Goal: Information Seeking & Learning: Learn about a topic

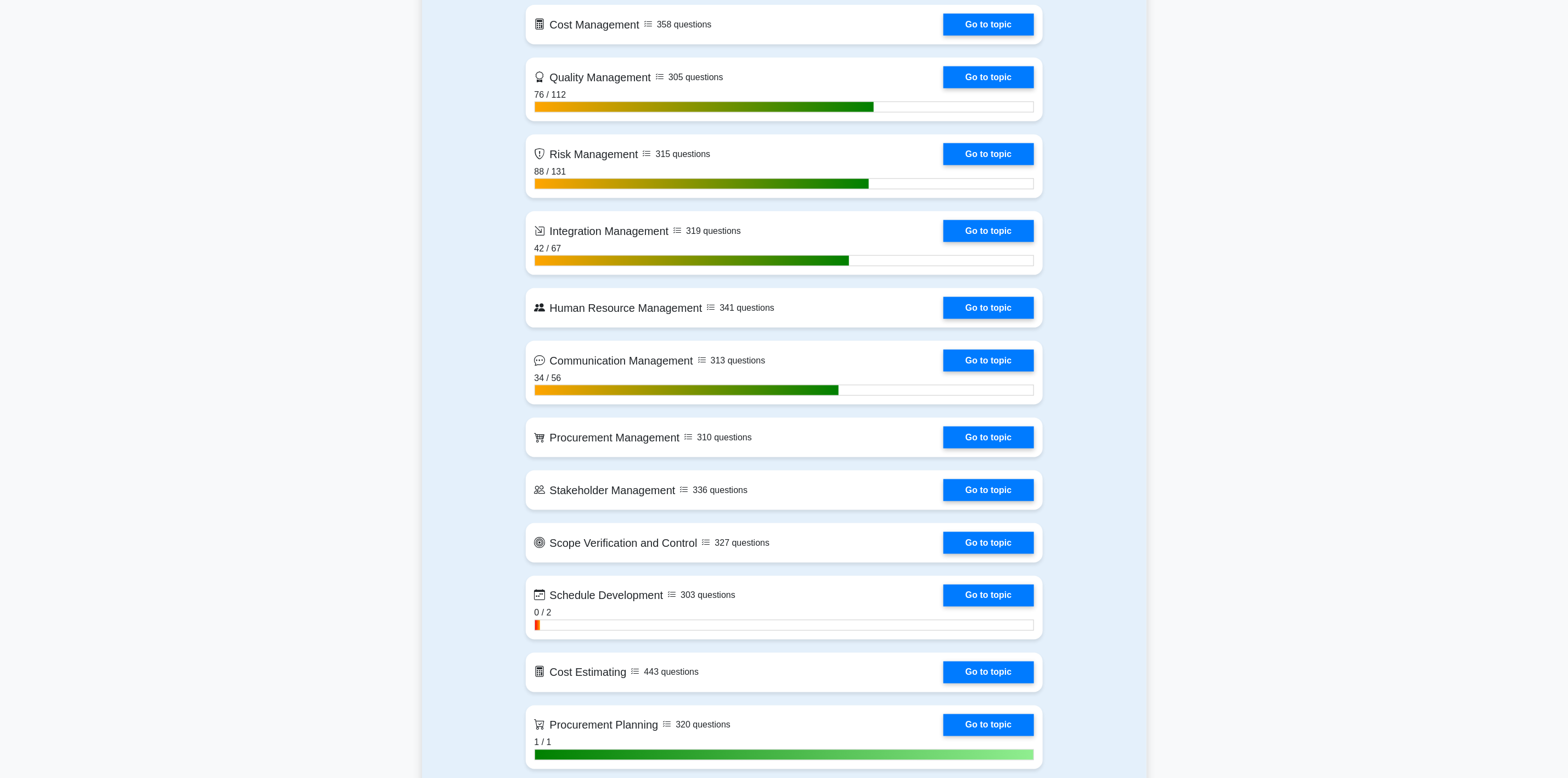
scroll to position [988, 0]
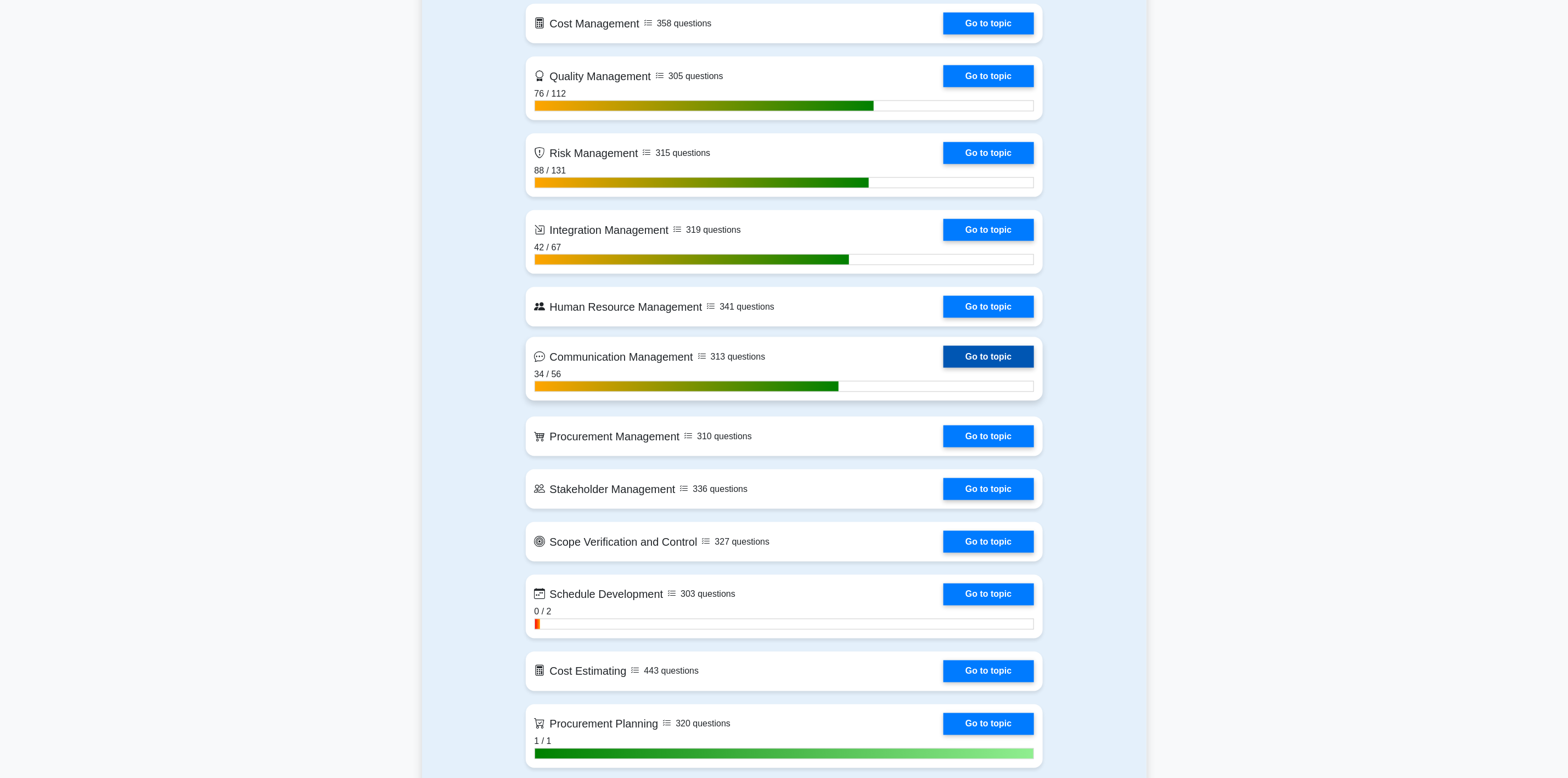
click at [1019, 353] on link "Go to topic" at bounding box center [989, 356] width 90 height 22
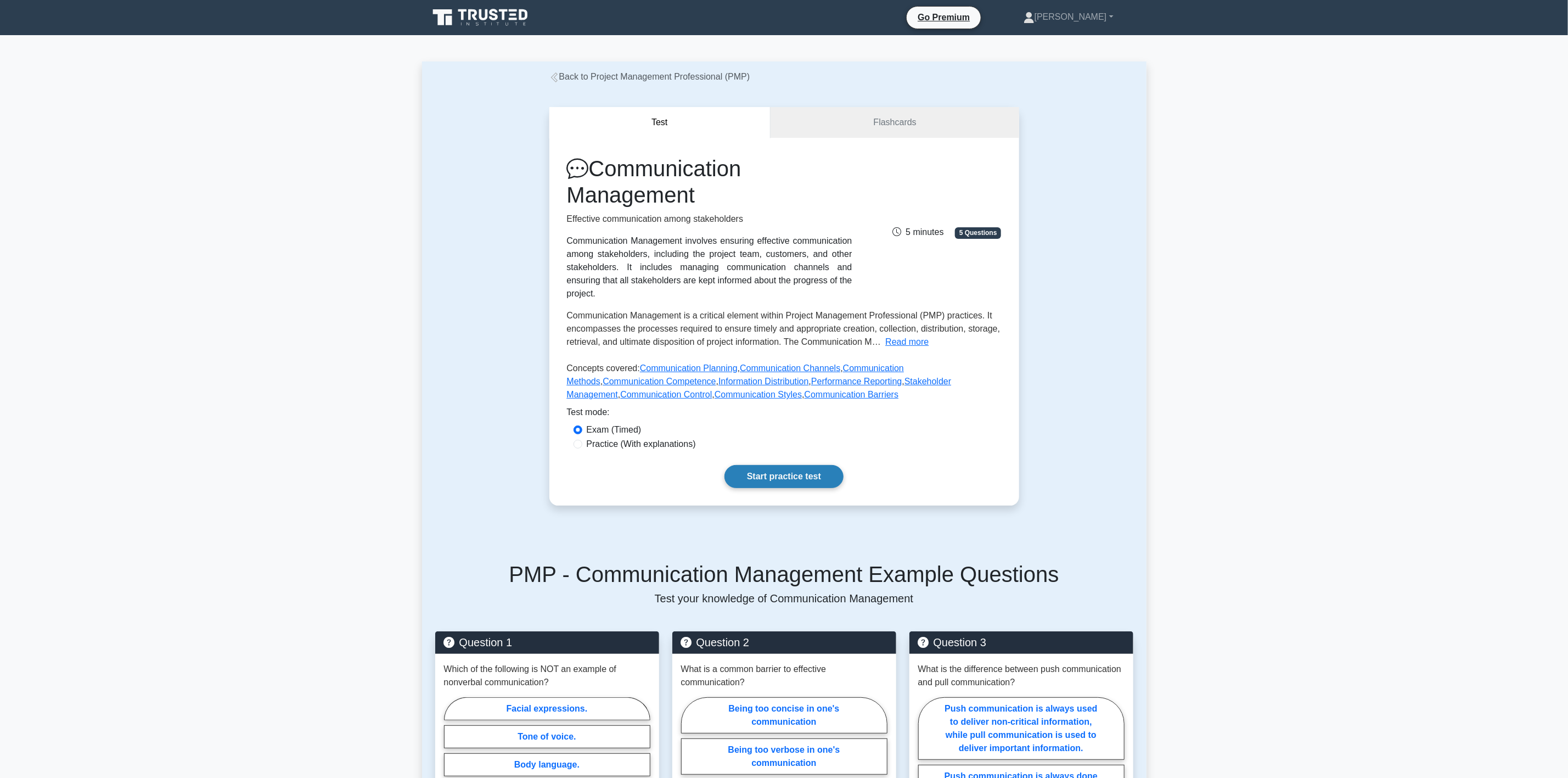
click at [778, 465] on link "Start practice test" at bounding box center [784, 476] width 119 height 23
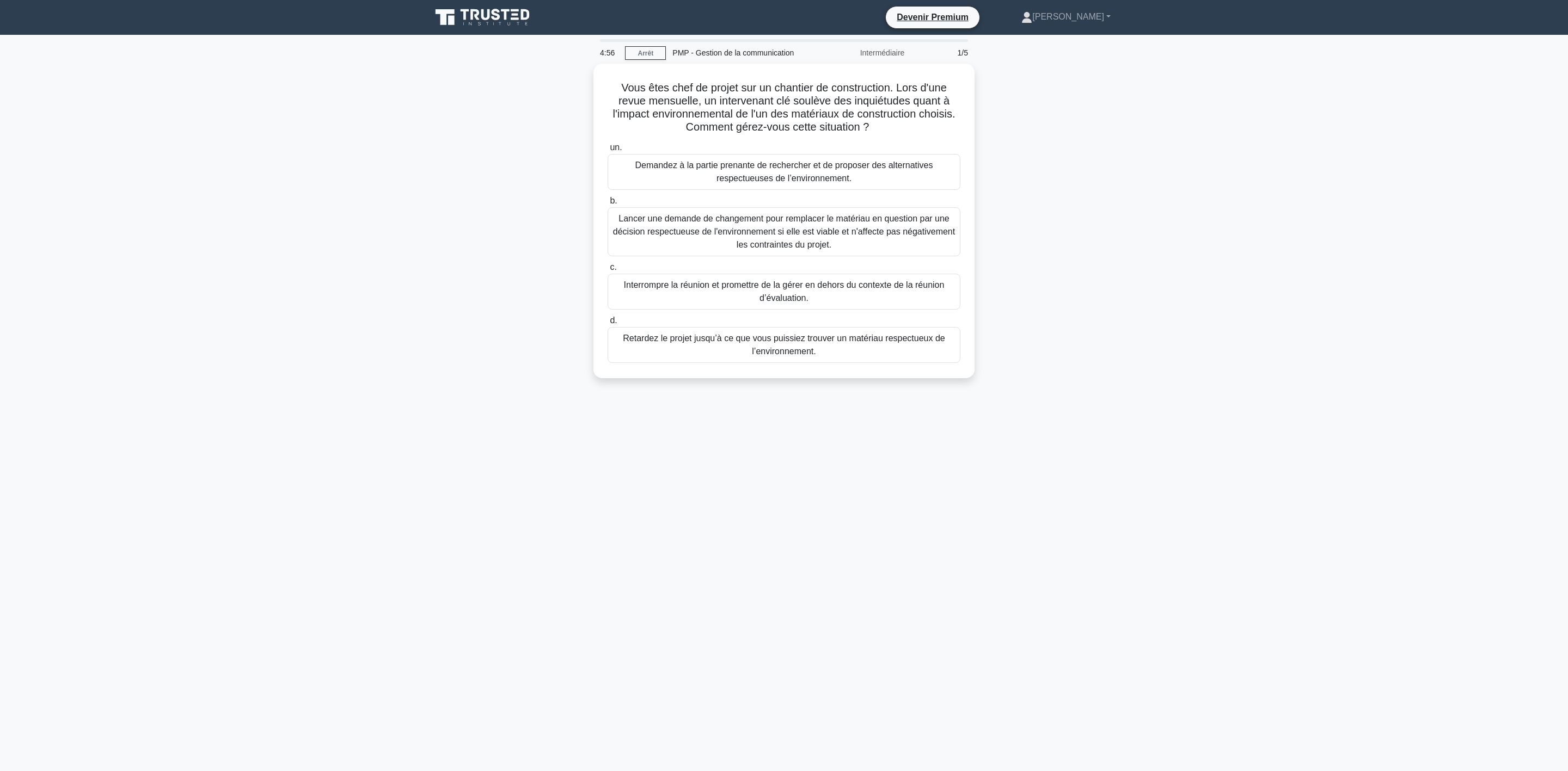
click at [1194, 217] on main "4:56 Arrêt PMP - Gestion de la communication Intermédiaire 1/5 Vous êtes chef d…" at bounding box center [784, 403] width 1568 height 736
click at [656, 226] on font "Lancer une demande de changement pour remplacer le matériau en question par une…" at bounding box center [784, 229] width 342 height 36
click at [608, 201] on input "b. Lancer une demande de changement pour remplacer le matériau en question par …" at bounding box center [608, 198] width 0 height 7
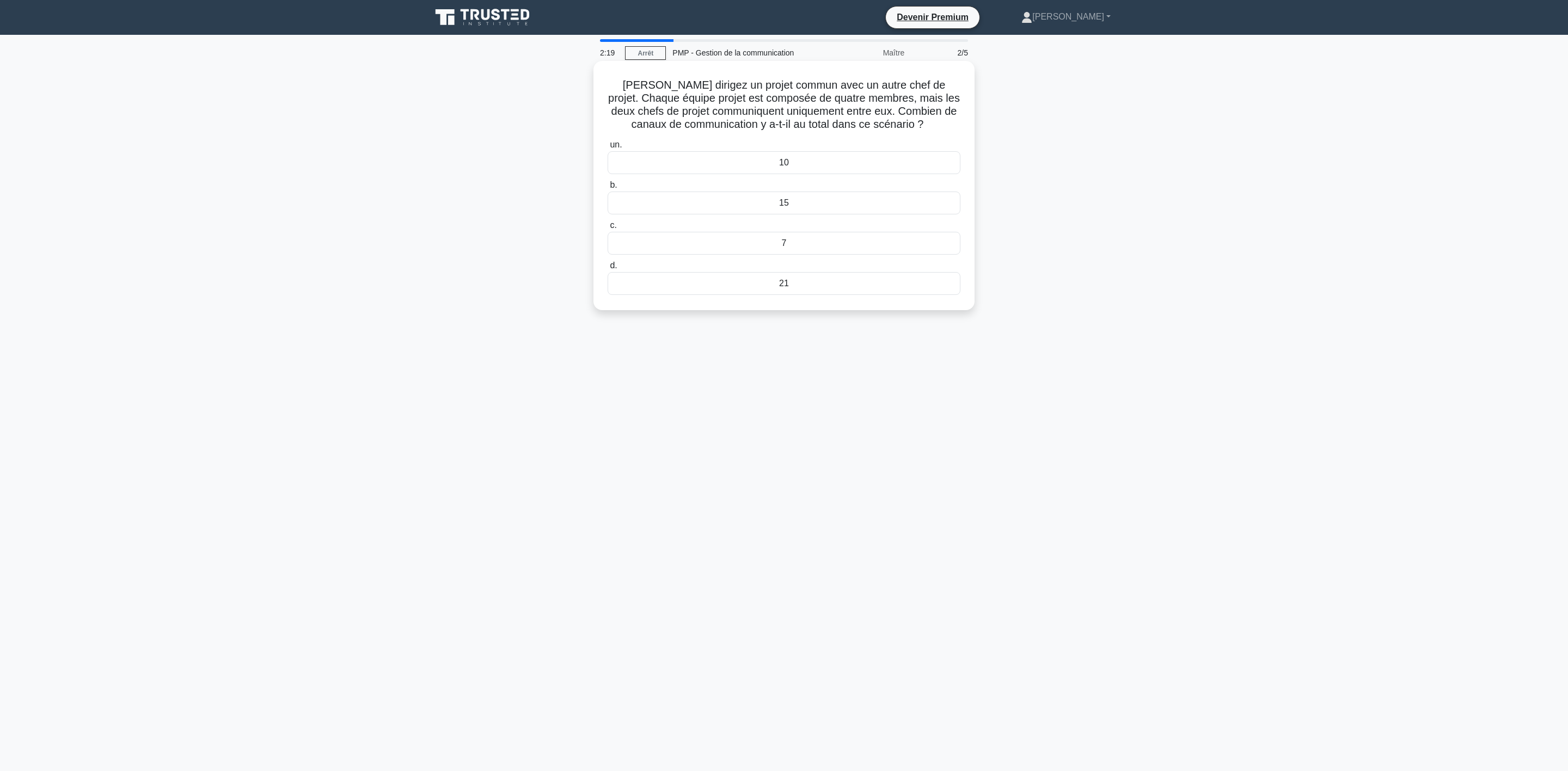
click at [794, 169] on div "10" at bounding box center [784, 163] width 352 height 23
click at [608, 148] on input "un. 10" at bounding box center [608, 145] width 0 height 7
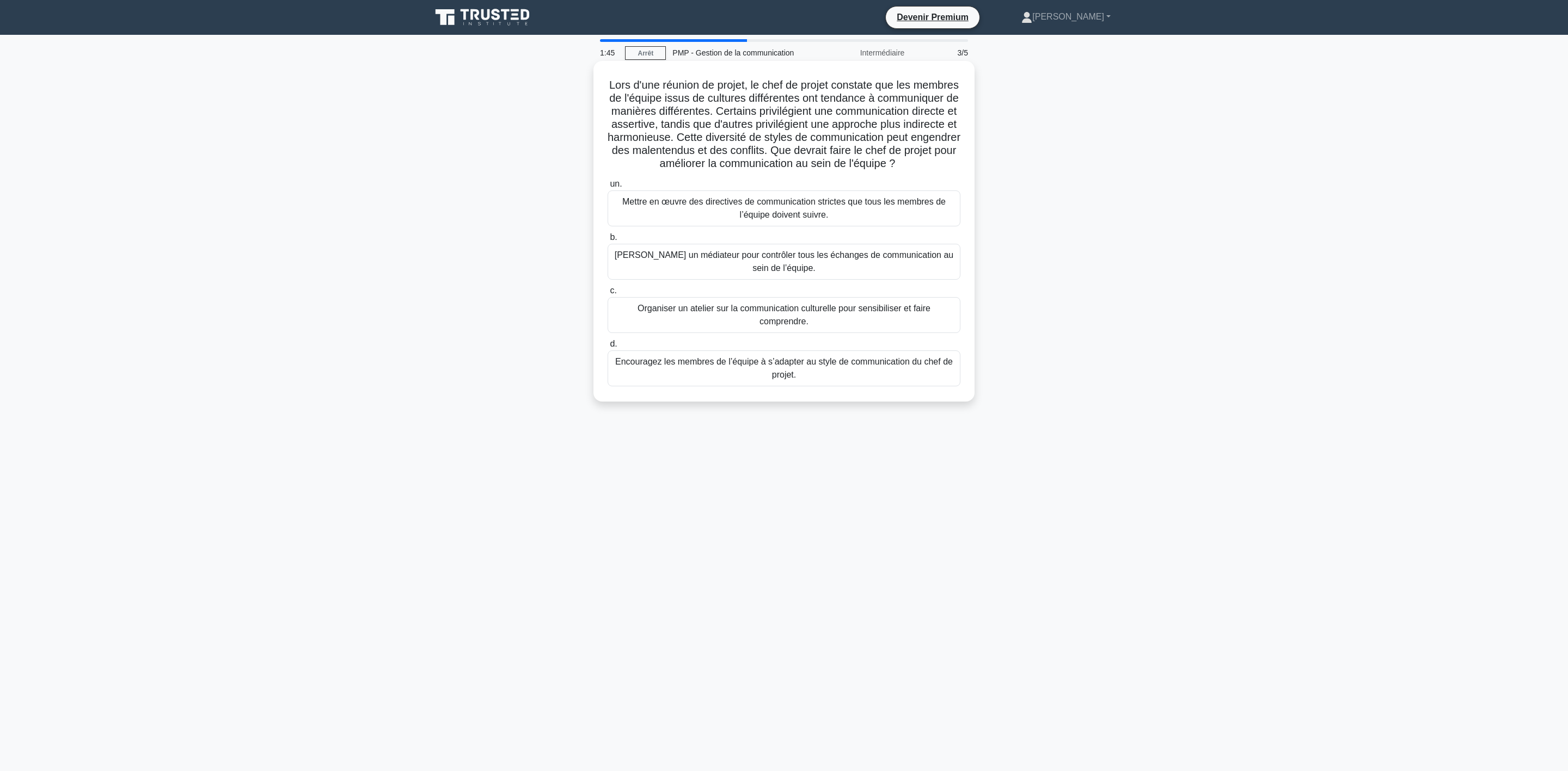
click at [768, 381] on font "Encouragez les membres de l’équipe à s’adapter au style de communication du che…" at bounding box center [784, 368] width 343 height 26
click at [608, 348] on input "d. Encouragez les membres de l’équipe à s’adapter au style de communication du …" at bounding box center [608, 344] width 0 height 7
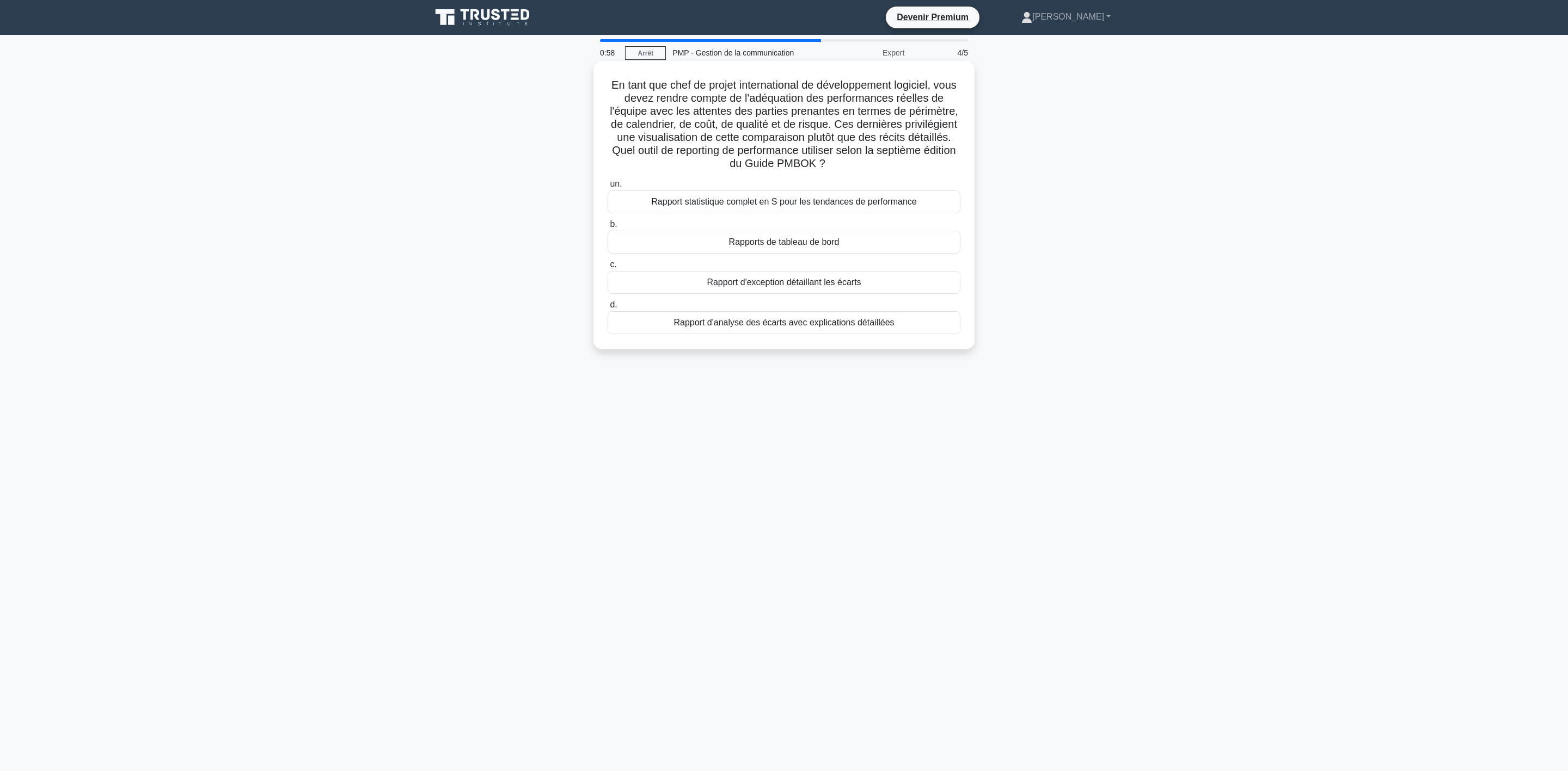
click at [812, 246] on font "Rapports de tableau de bord" at bounding box center [784, 242] width 111 height 9
click at [608, 228] on input "b. Rapports de tableau de bord" at bounding box center [608, 224] width 0 height 7
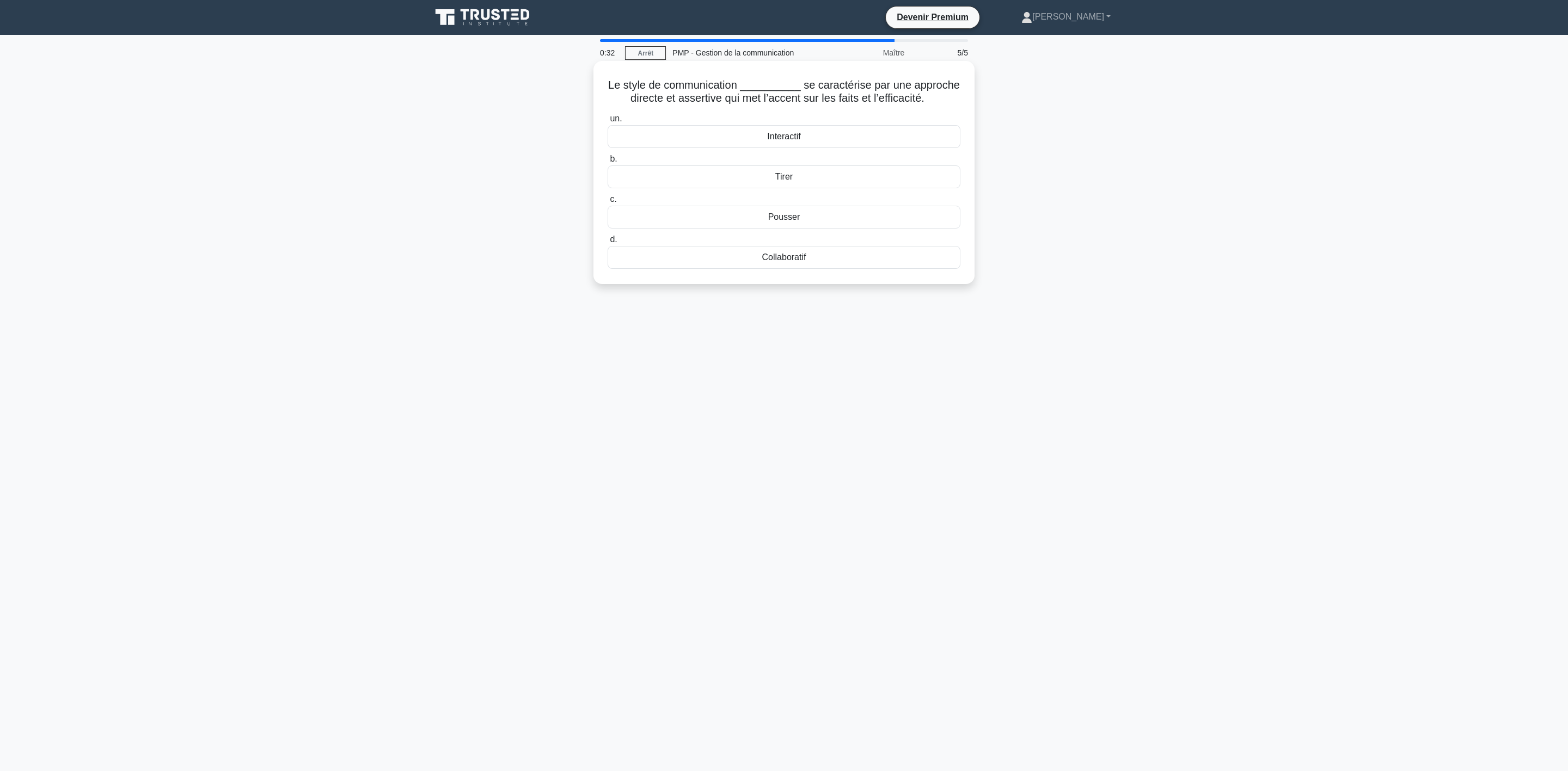
click at [766, 269] on div "Collaboratif" at bounding box center [784, 258] width 352 height 23
click at [608, 243] on input "d. Collaboratif" at bounding box center [608, 239] width 0 height 7
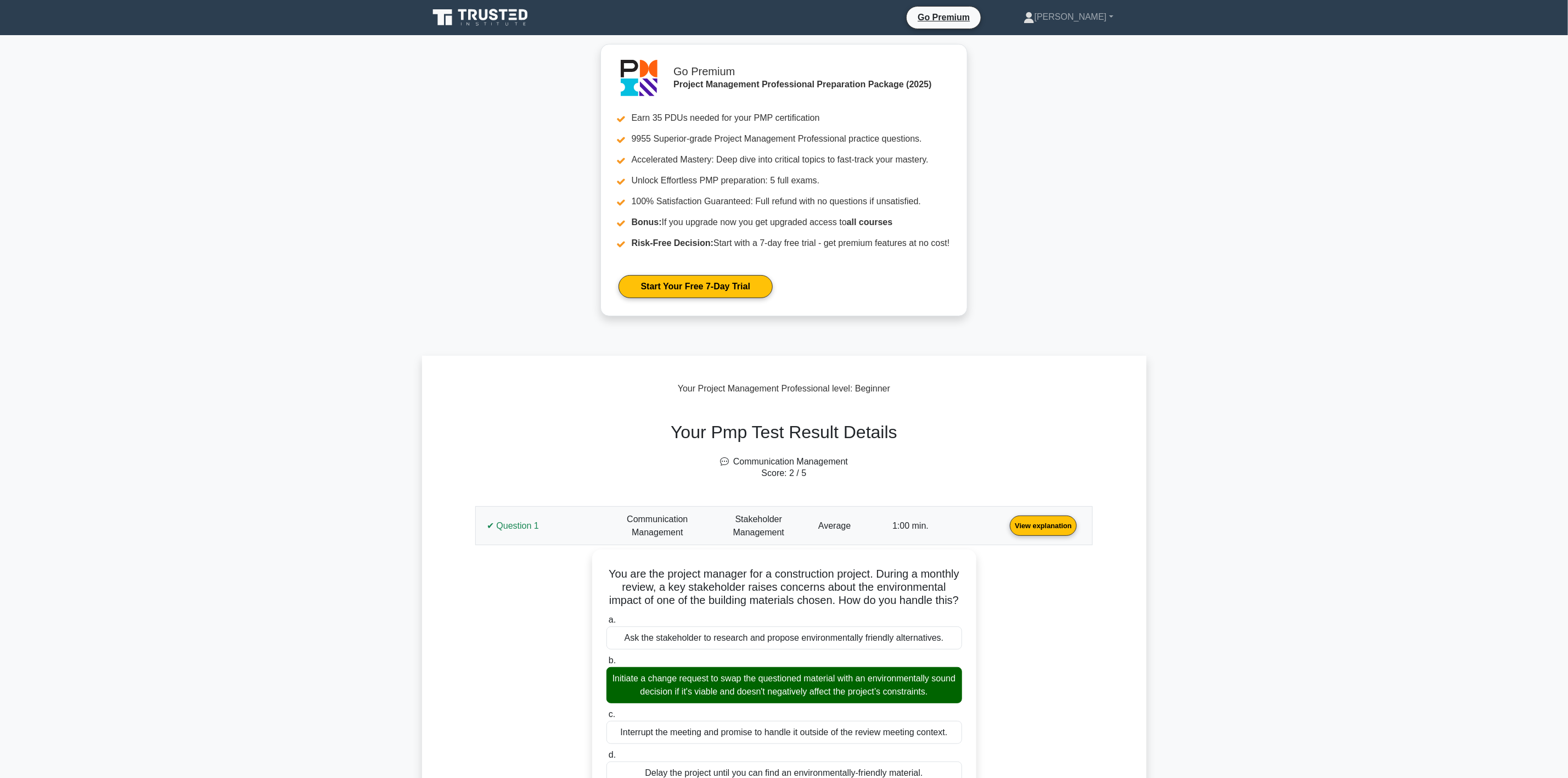
click at [1006, 530] on link "View explanation" at bounding box center [1043, 525] width 76 height 9
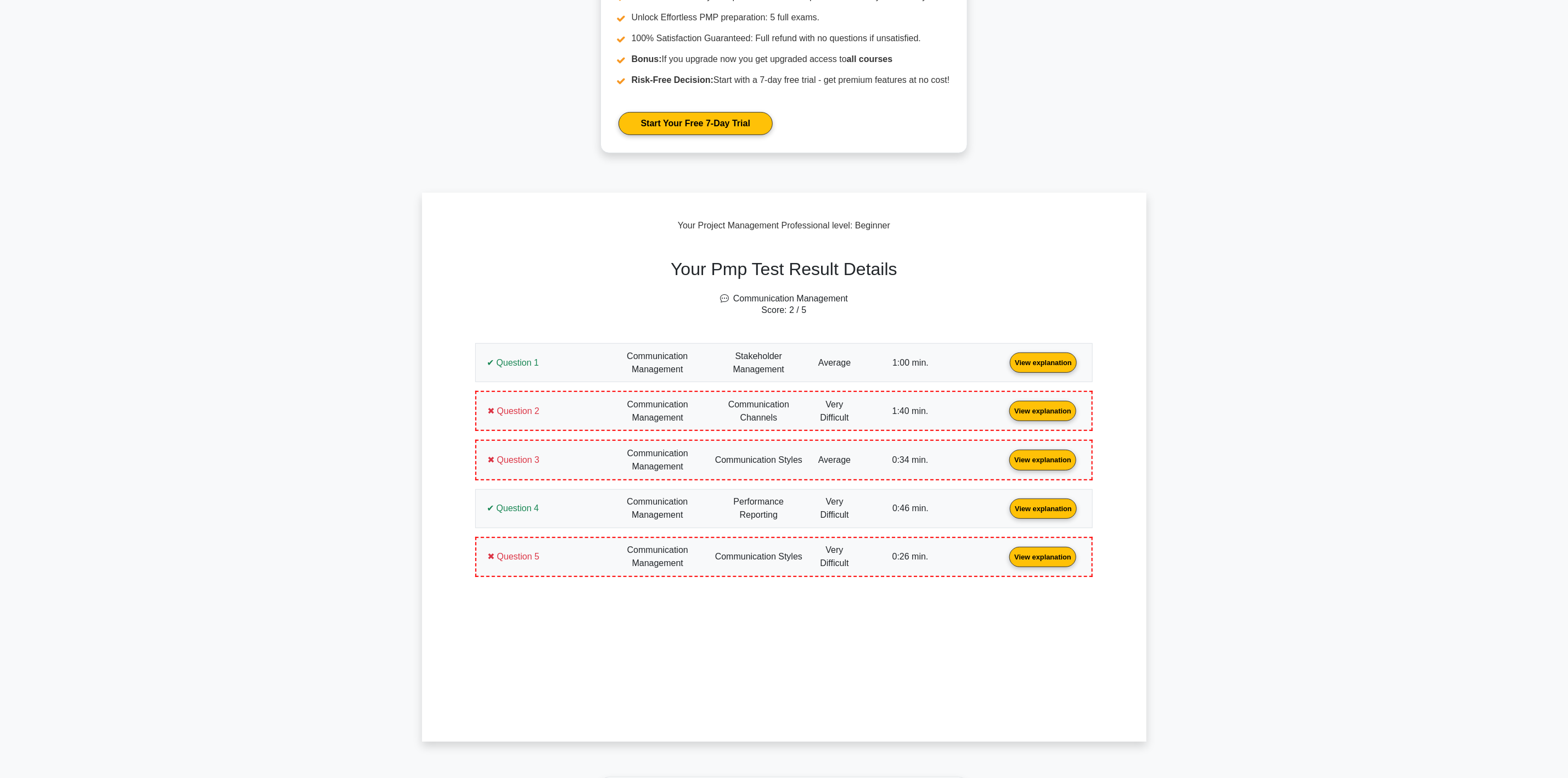
scroll to position [164, 0]
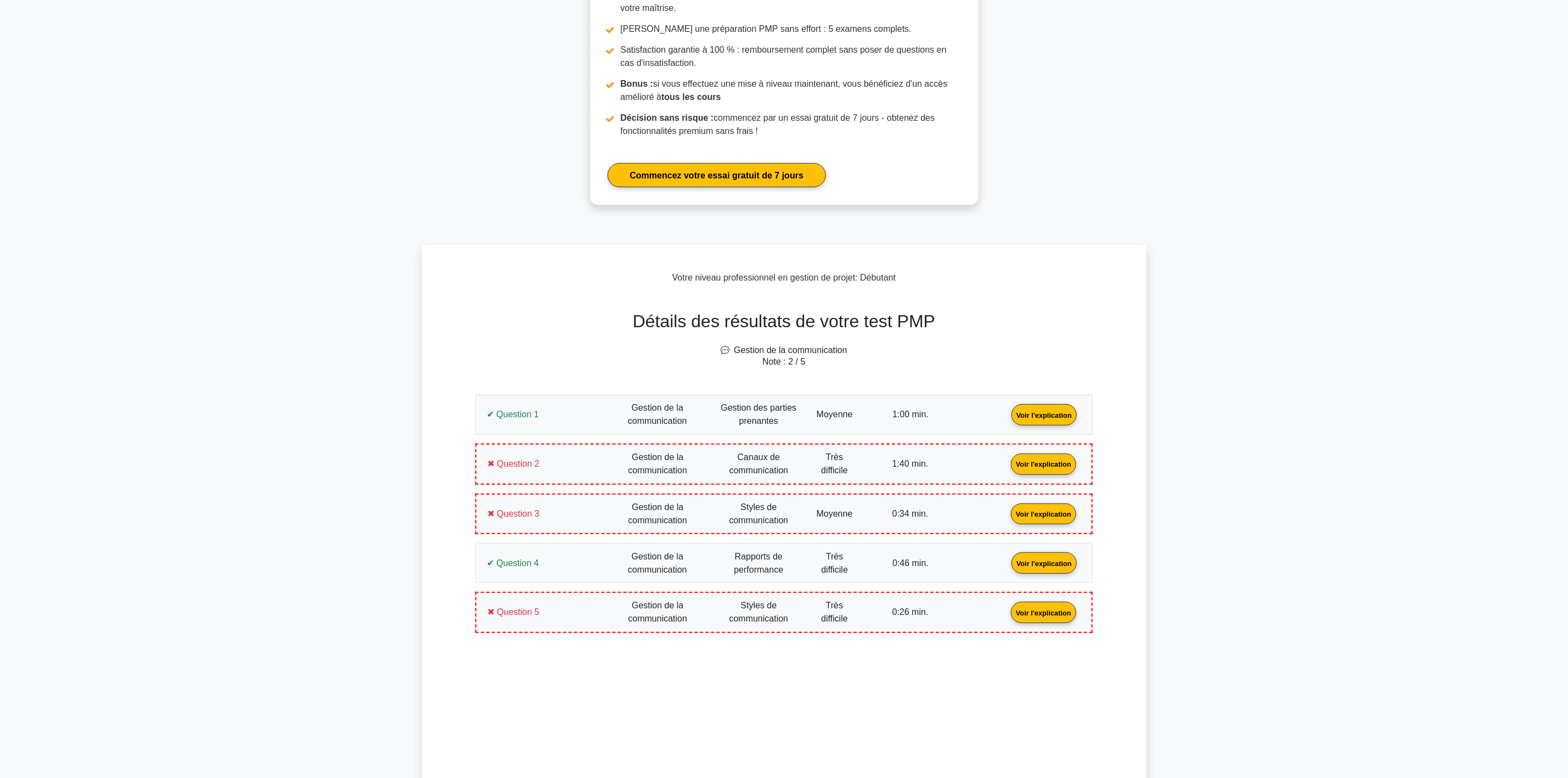
click at [1296, 180] on main "Devenir Premium Pack de préparation professionnelle en gestion de projet (2025)…" at bounding box center [784, 543] width 1568 height 1347
click at [1007, 419] on link "Voir l'explication" at bounding box center [1044, 414] width 74 height 9
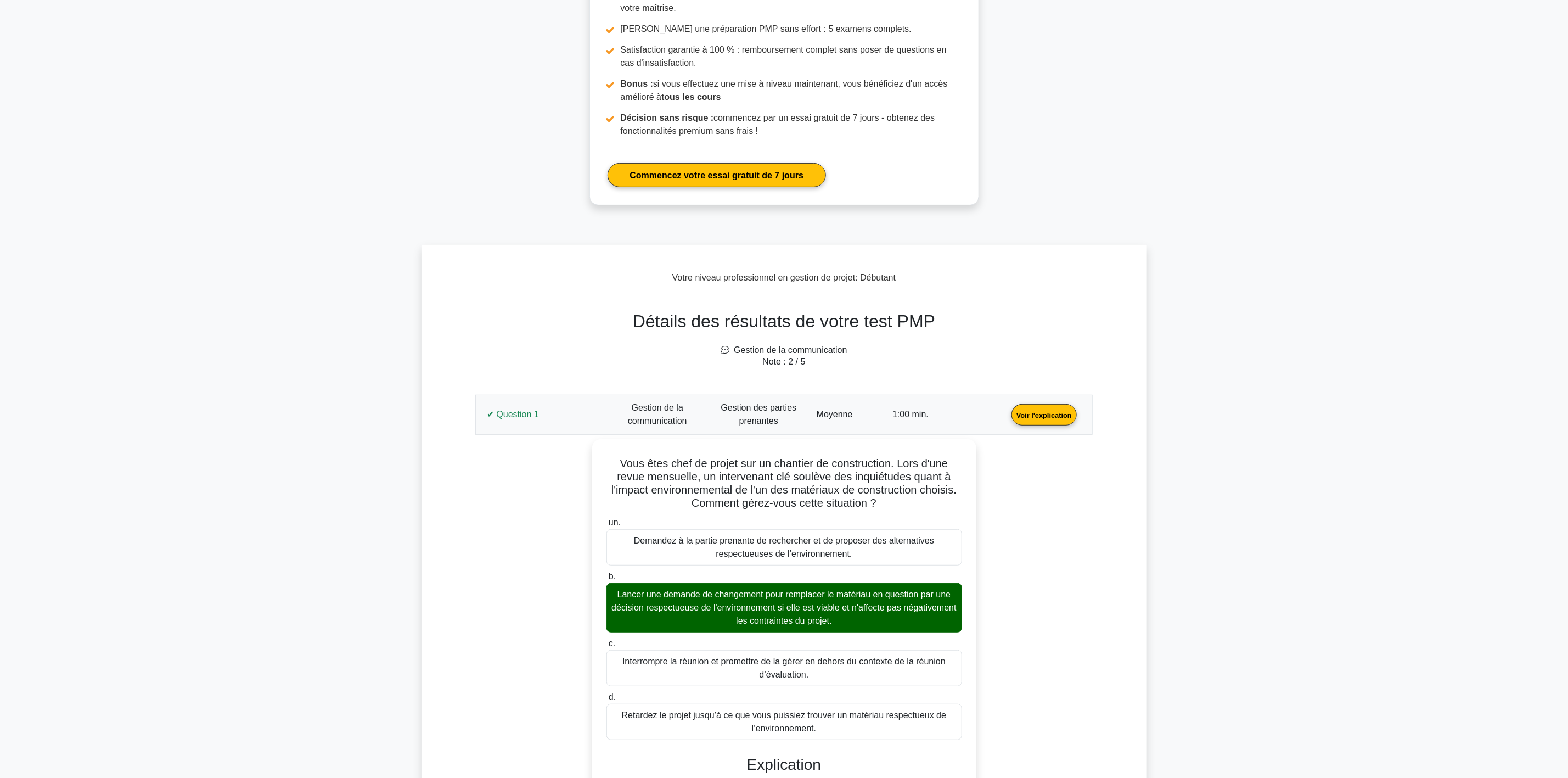
click at [519, 396] on div "✔ Question 1 Gestion de la communication Gestion des parties prenantes" at bounding box center [784, 414] width 617 height 40
click at [1007, 419] on link "Voir l'explication" at bounding box center [1044, 414] width 74 height 9
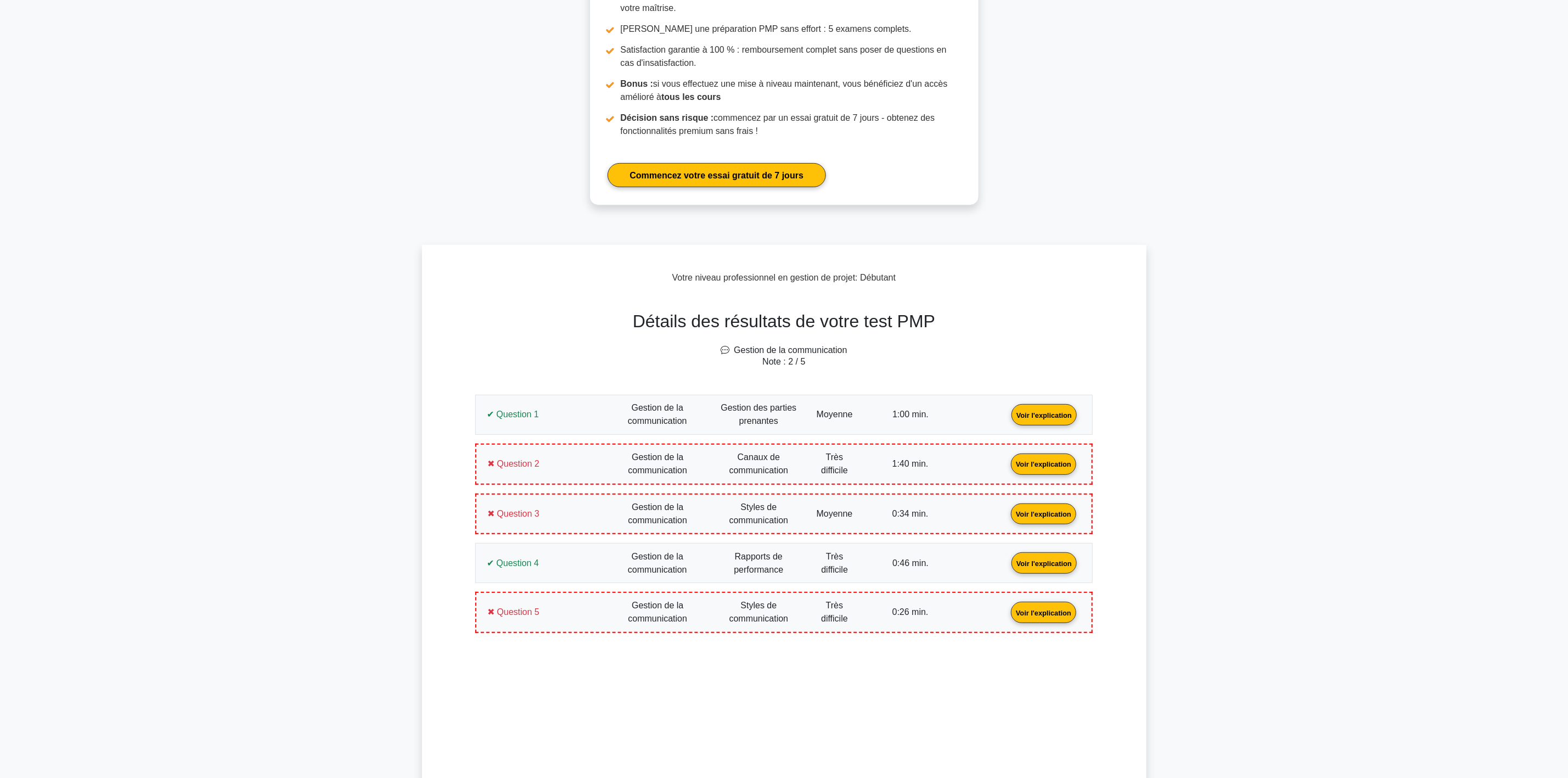
click at [1006, 468] on link "Voir l'explication" at bounding box center [1043, 463] width 74 height 9
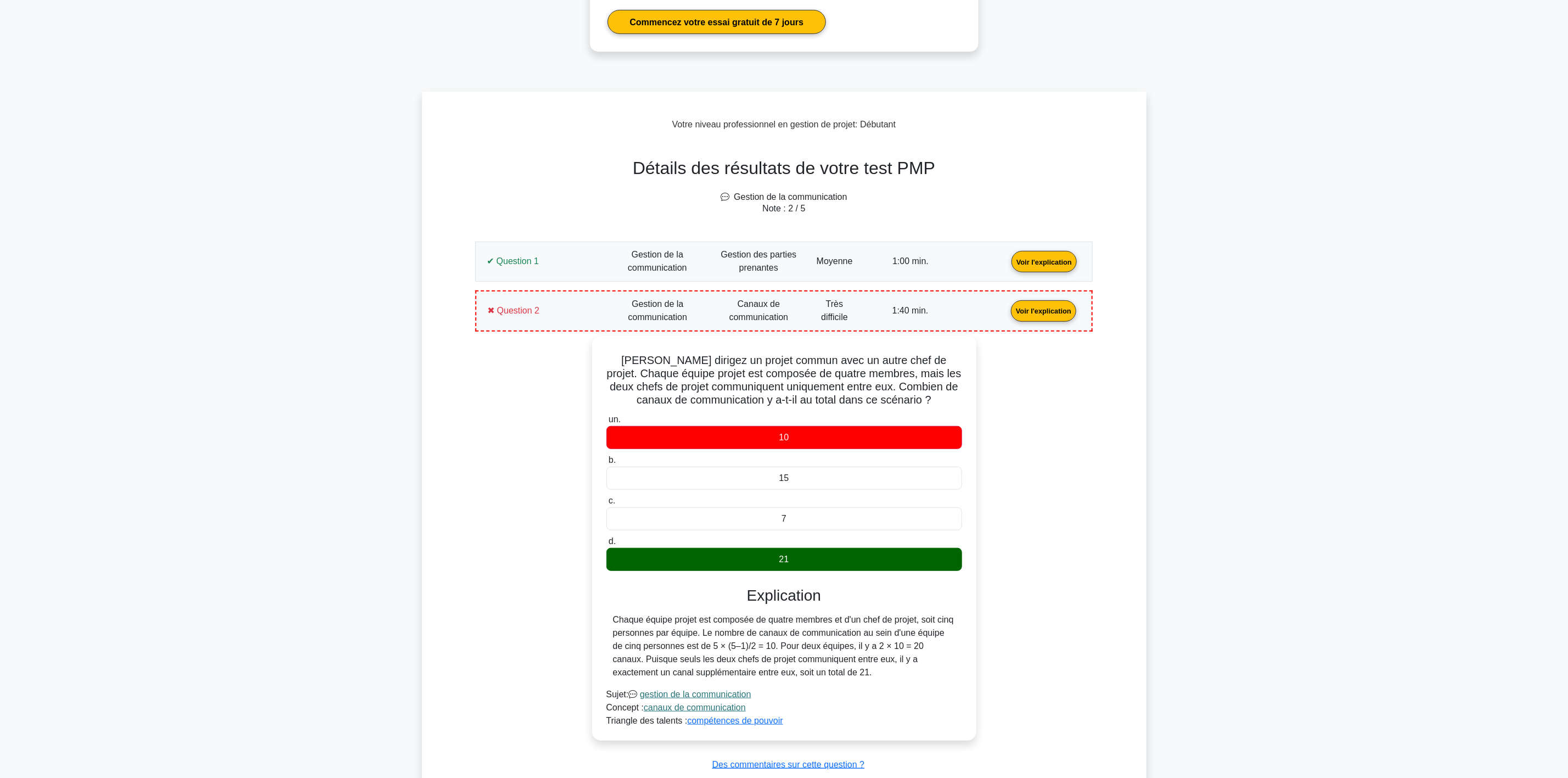
scroll to position [329, 0]
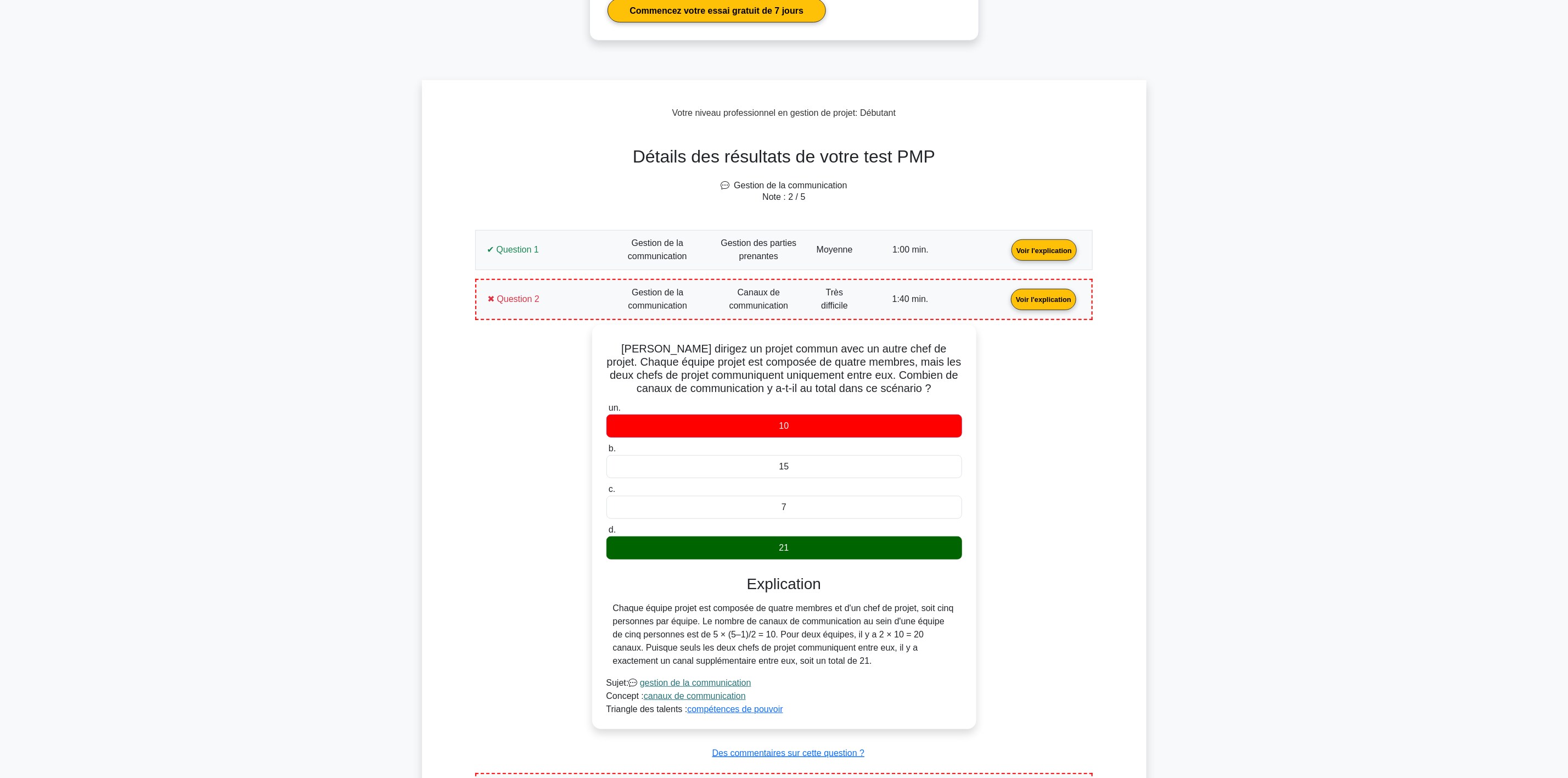
click at [1006, 303] on link "Voir l'explication" at bounding box center [1043, 298] width 74 height 9
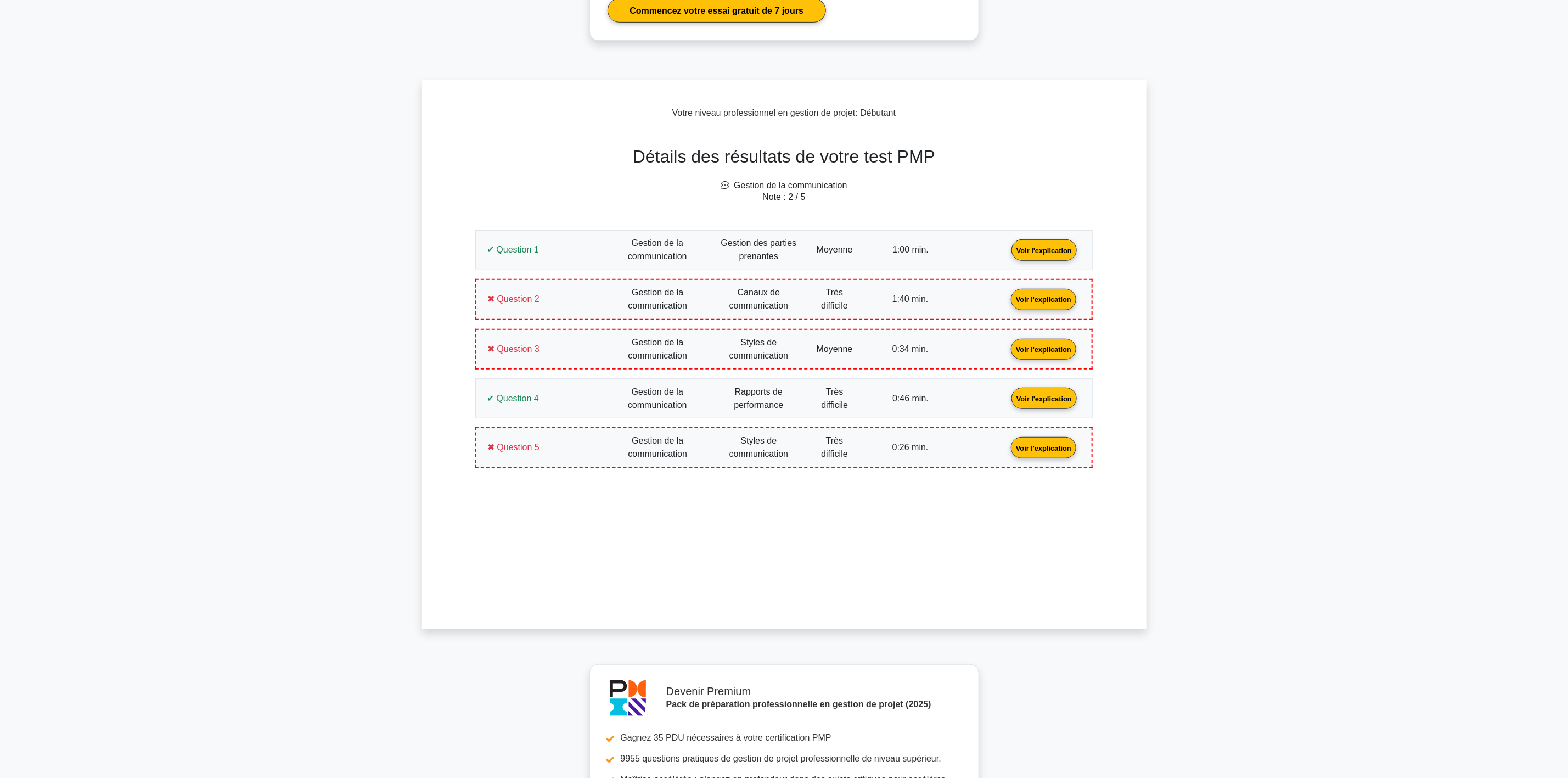
click at [1006, 344] on link "Voir l'explication" at bounding box center [1043, 348] width 74 height 9
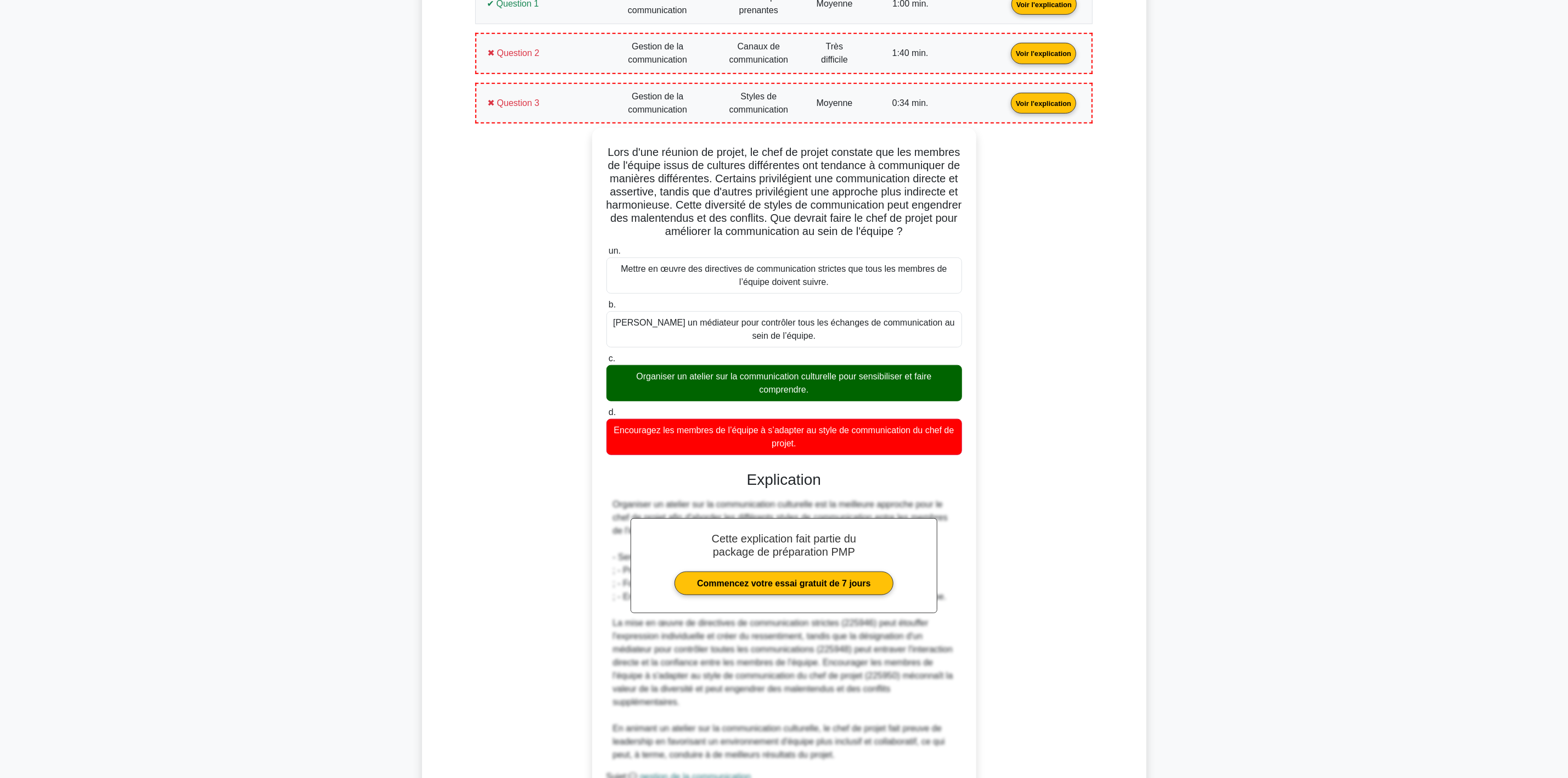
scroll to position [576, 0]
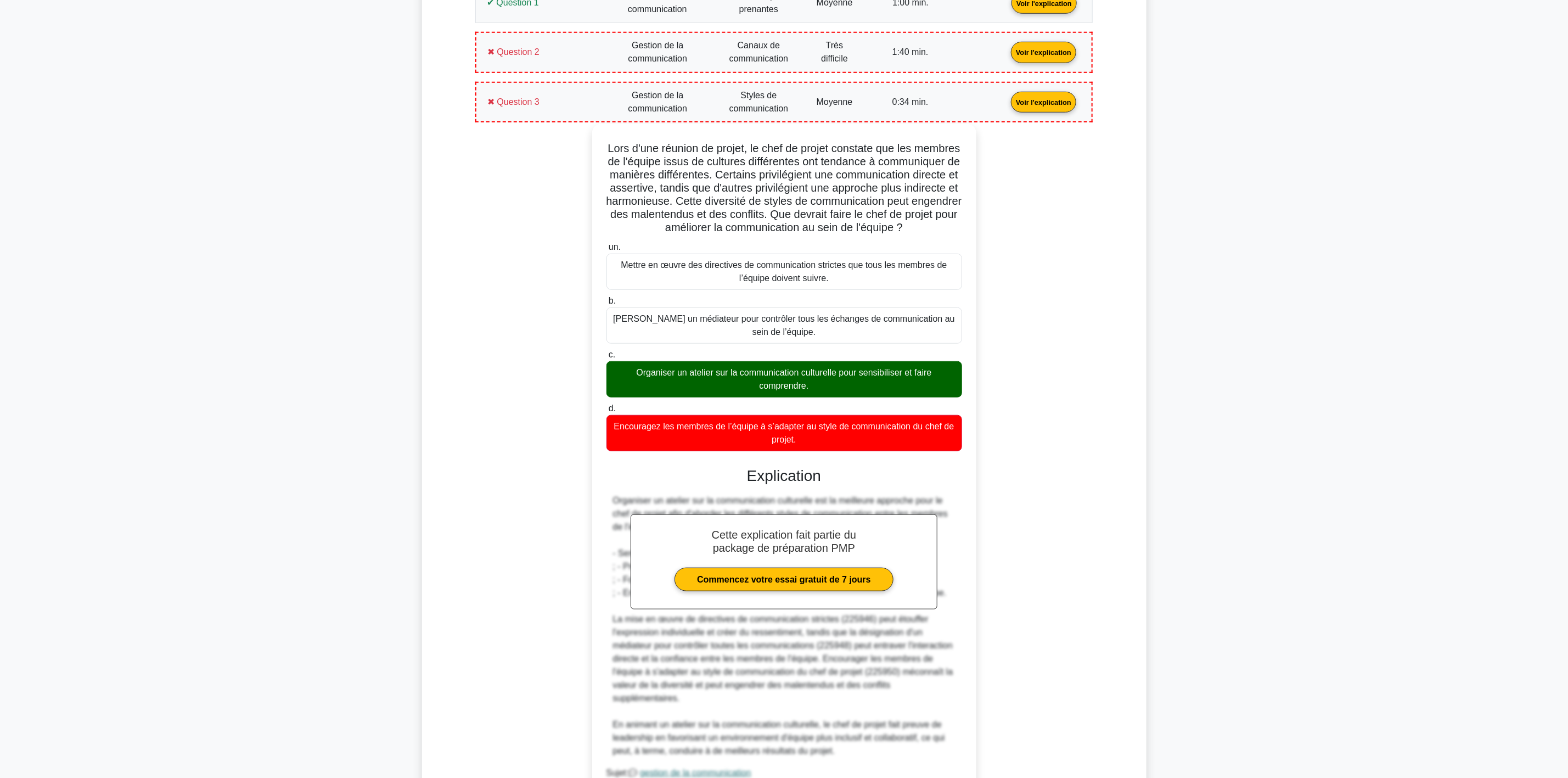
drag, startPoint x: 804, startPoint y: 456, endPoint x: 600, endPoint y: 154, distance: 364.4
click at [600, 154] on div "Lors d'une réunion de projet, le chef de projet constate que les membres de l'é…" at bounding box center [784, 472] width 375 height 686
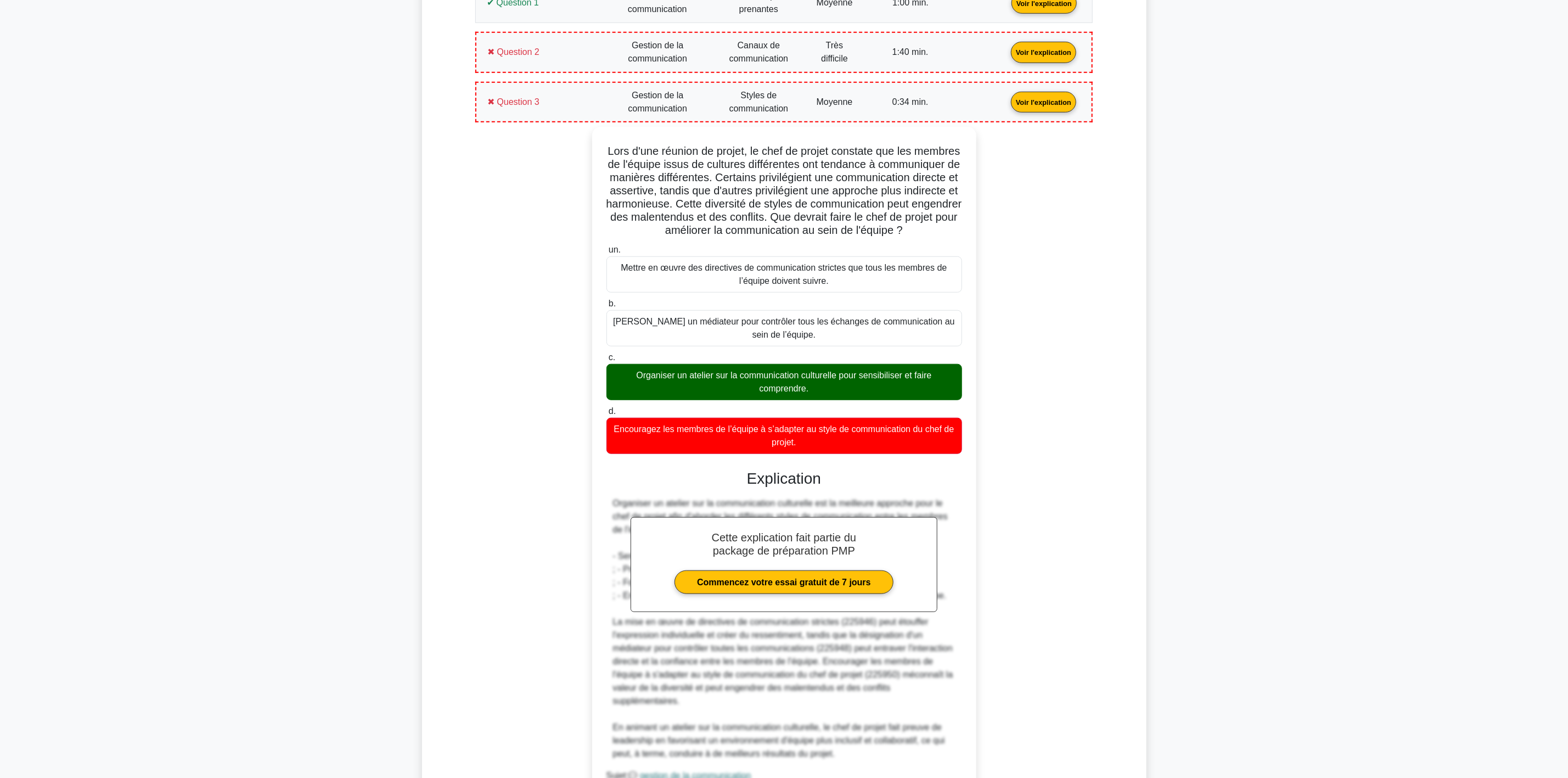
copy div "Lors d'une réunion de projet, le chef de projet constate que les membres de l'é…"
click at [481, 432] on div "Lors d'une réunion de projet, le chef de projet constate que les membres de l'é…" at bounding box center [784, 494] width 617 height 734
click at [1006, 106] on link "Voir l'explication" at bounding box center [1043, 101] width 74 height 9
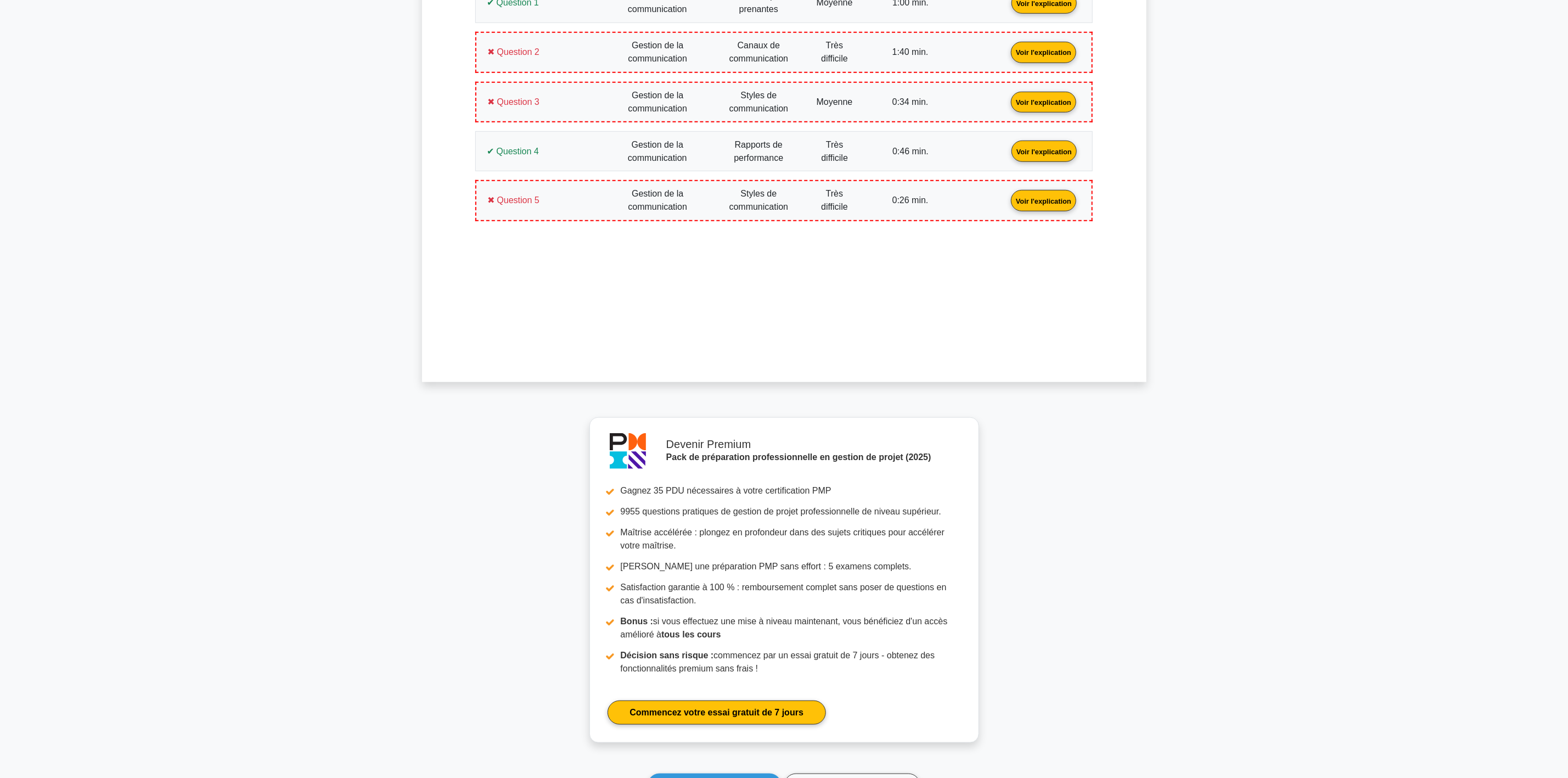
click at [1007, 155] on link "Voir l'explication" at bounding box center [1044, 151] width 74 height 9
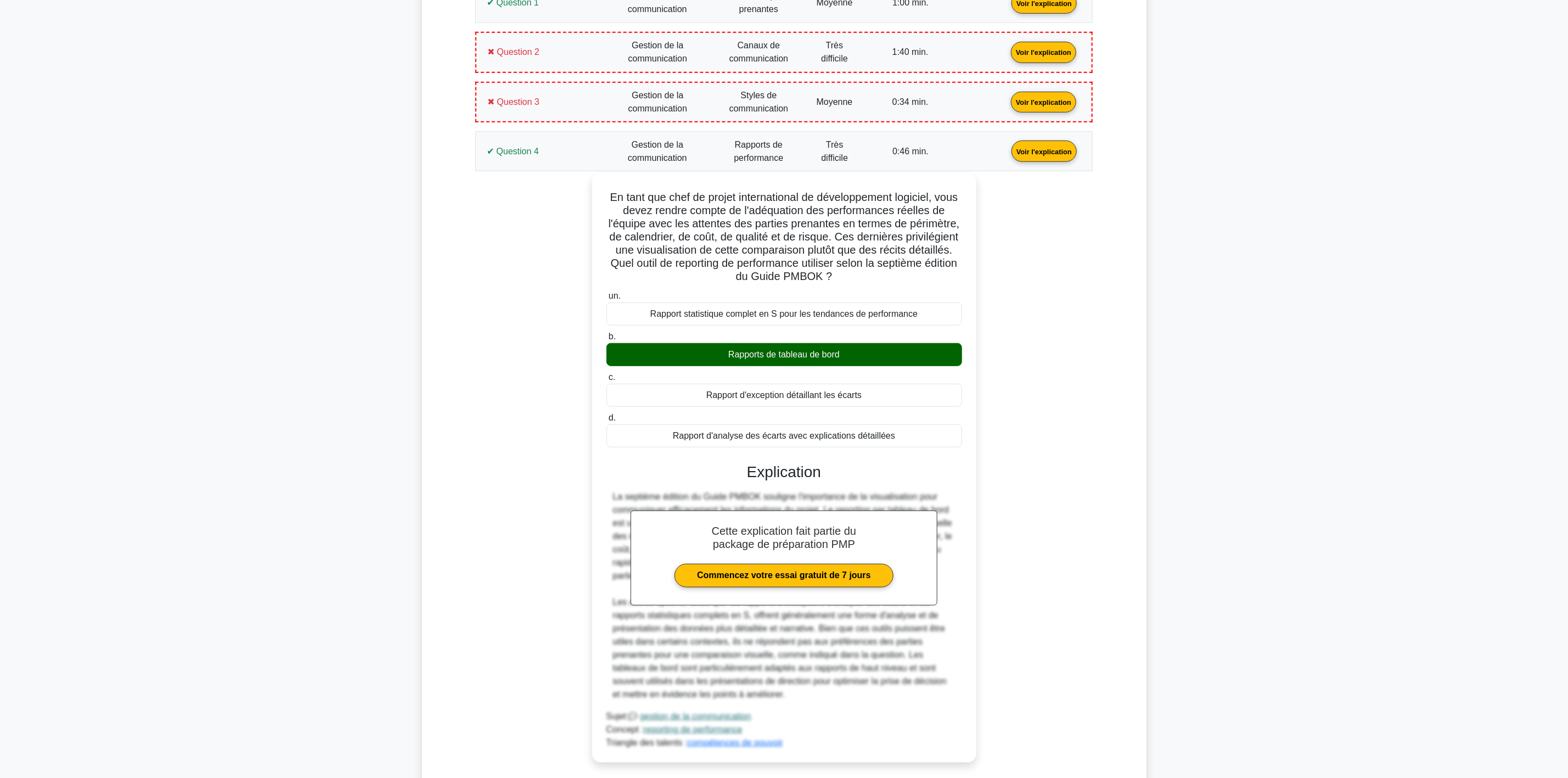
drag, startPoint x: 912, startPoint y: 436, endPoint x: 611, endPoint y: 203, distance: 380.6
click at [611, 203] on div "En tant que chef de projet international de développement logiciel, vous devez …" at bounding box center [784, 468] width 375 height 581
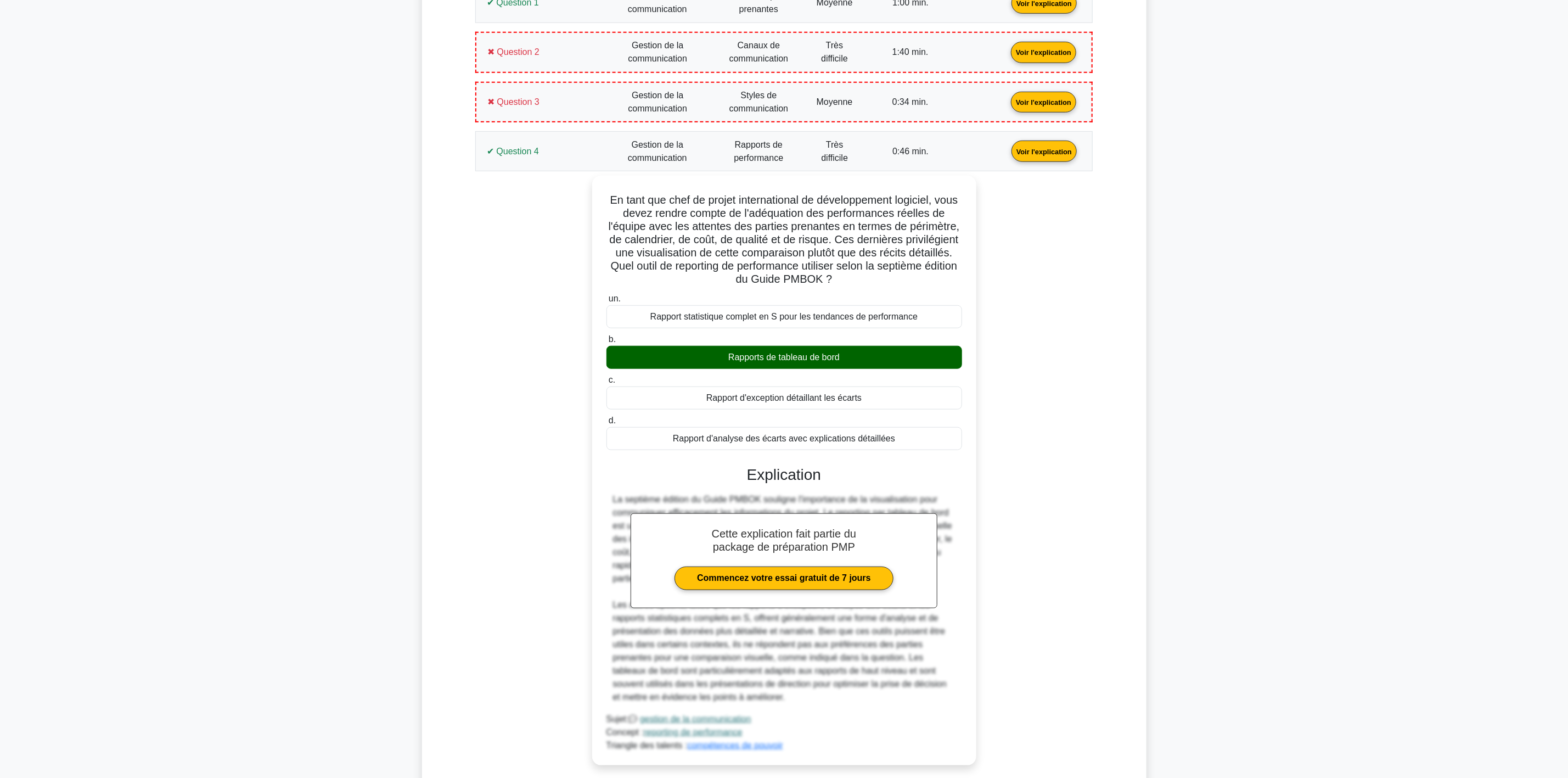
copy div "En tant que chef de projet international de développement logiciel, vous devez …"
click at [1007, 152] on link "Voir l'explication" at bounding box center [1044, 151] width 74 height 9
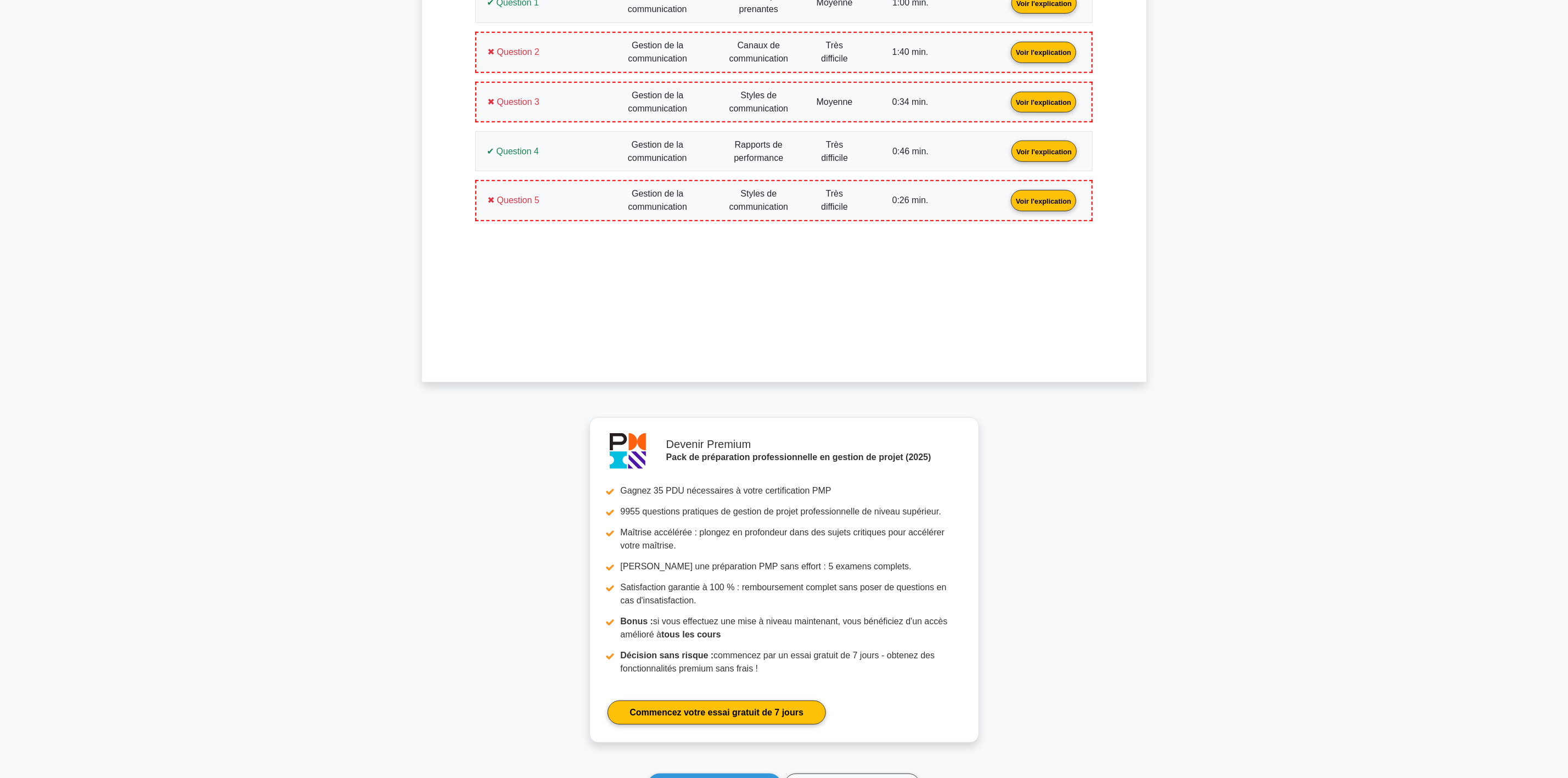
click at [1006, 203] on link "Voir l'explication" at bounding box center [1043, 200] width 74 height 9
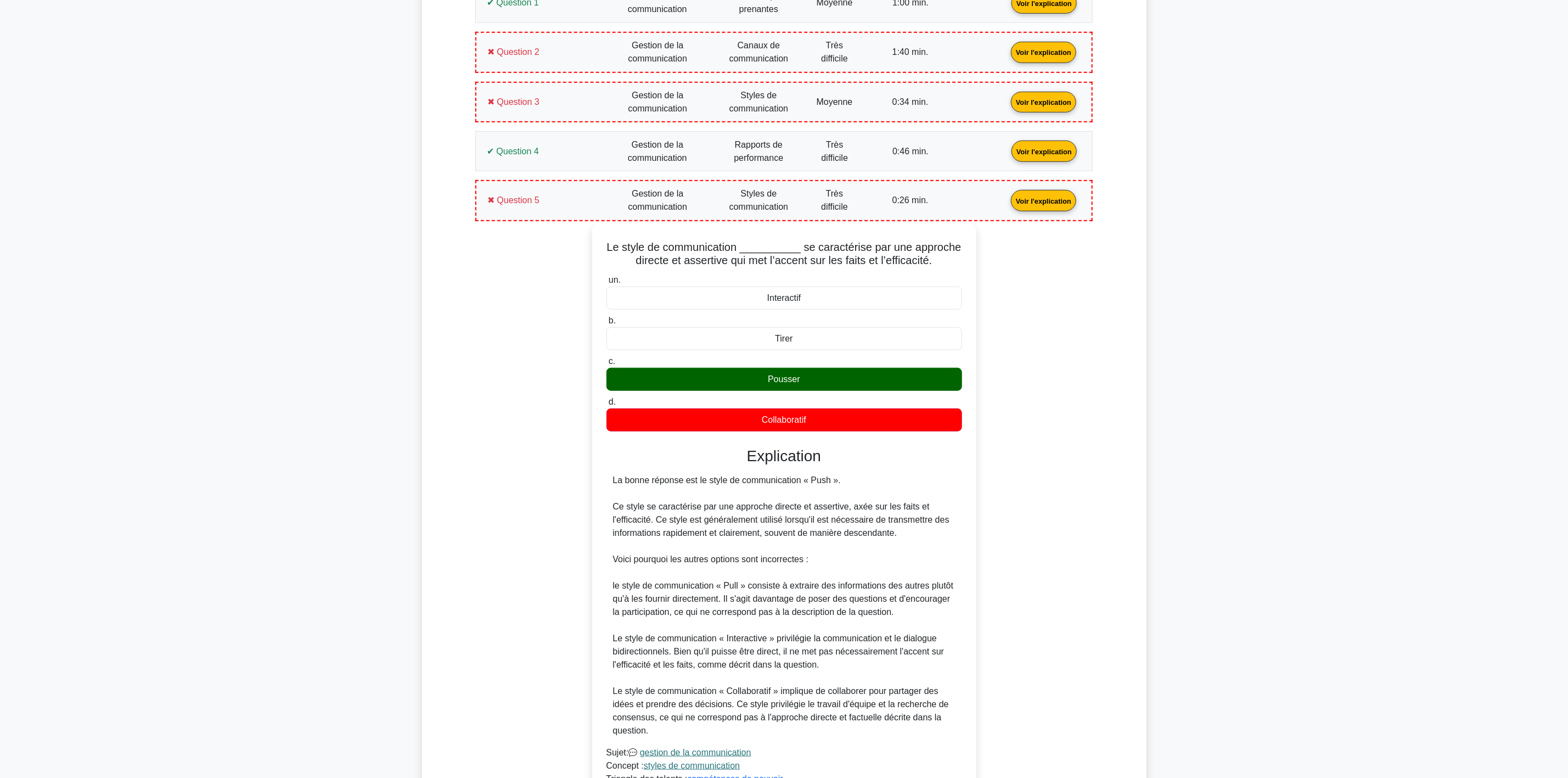
drag, startPoint x: 821, startPoint y: 430, endPoint x: 594, endPoint y: 251, distance: 289.1
click at [594, 251] on div "Le style de communication __________ se caractérise par une approche directe et…" at bounding box center [784, 511] width 384 height 576
copy div "Le style de communication __________ se caractérise par une approche directe et…"
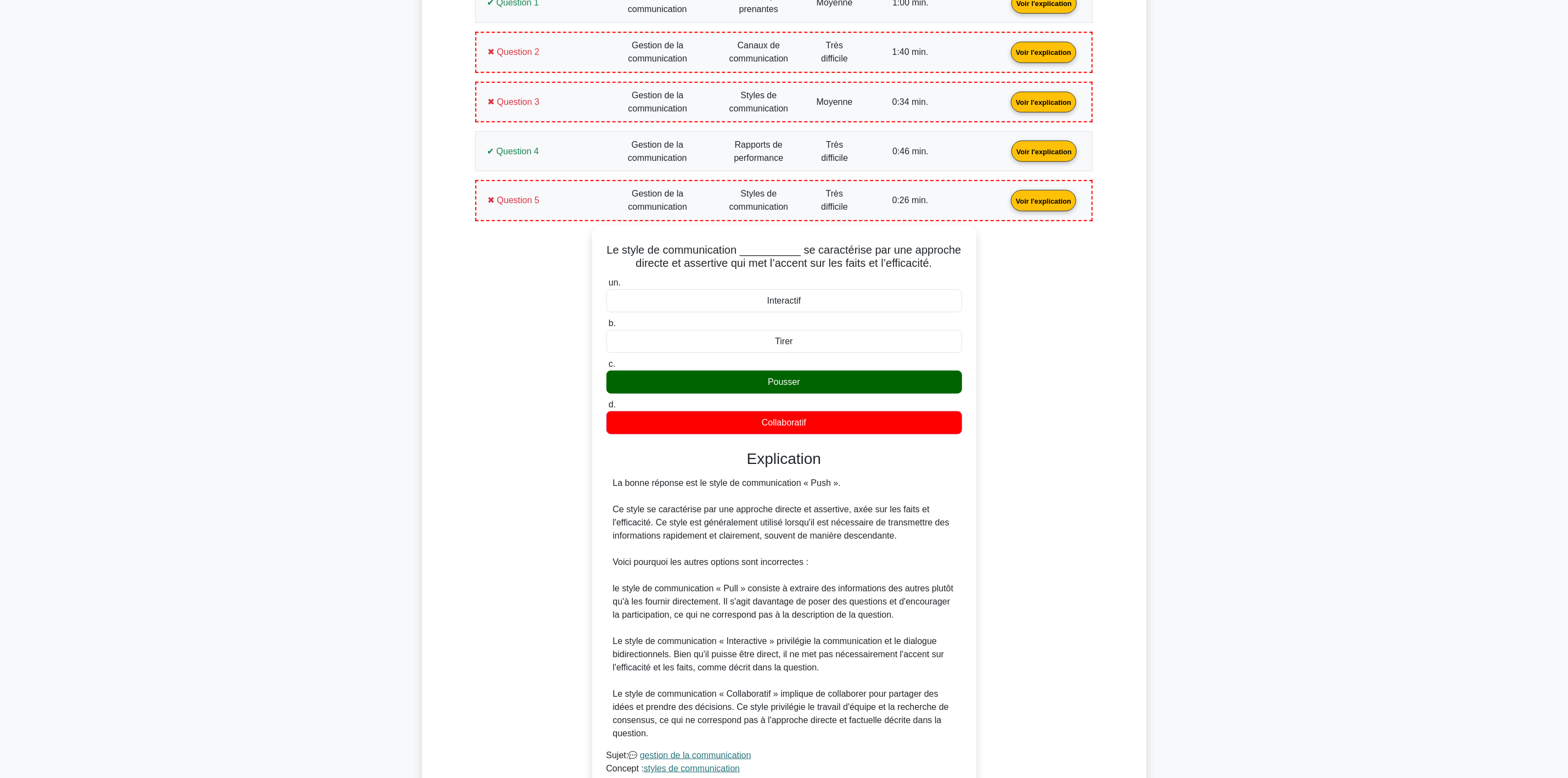
click at [432, 436] on div "Détails des résultats de votre test PMP Gestion de la communication Note : 2 / …" at bounding box center [784, 392] width 724 height 1030
click at [499, 376] on div "Le style de communication __________ se caractérise par une approche directe et…" at bounding box center [784, 520] width 604 height 589
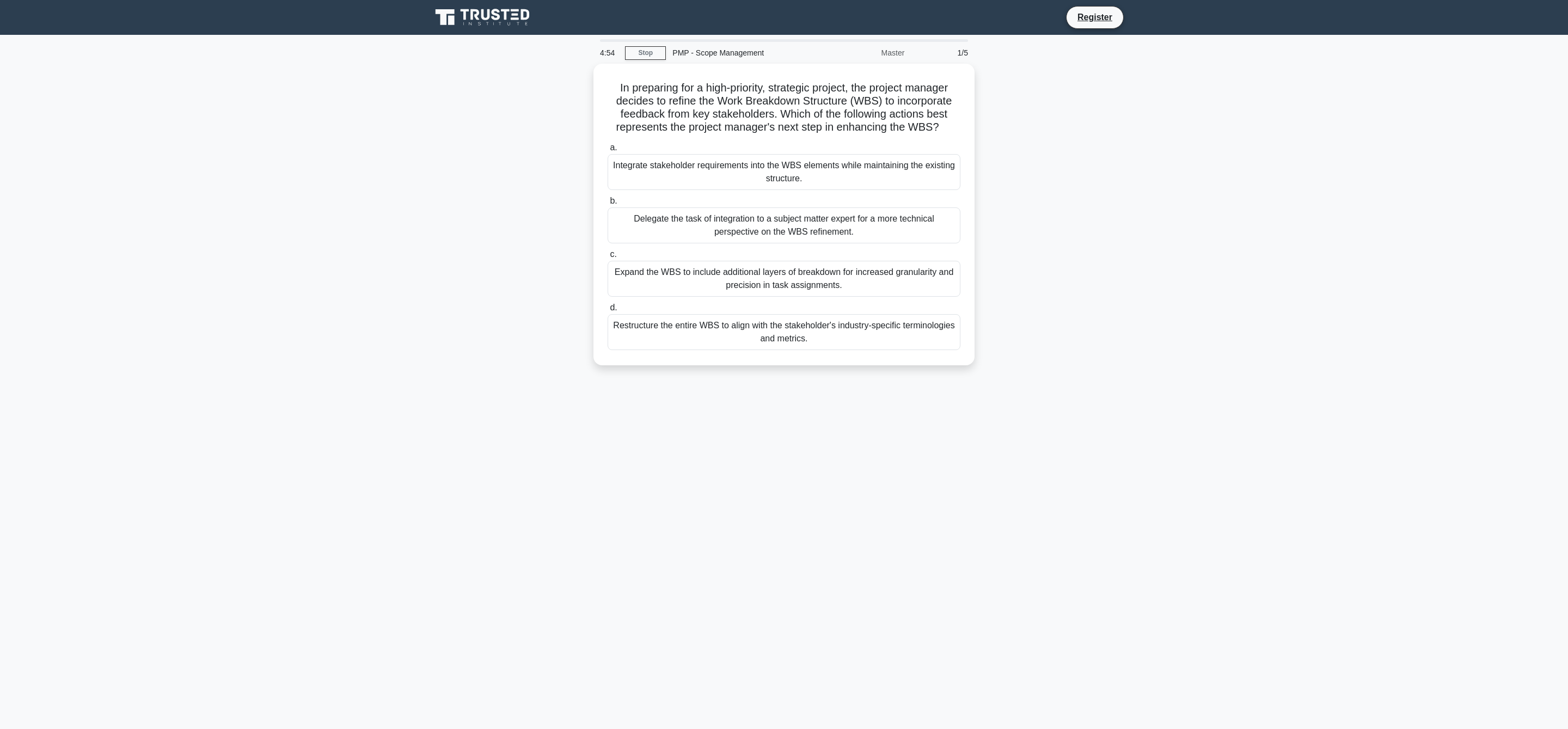
click at [497, 11] on icon at bounding box center [496, 14] width 8 height 11
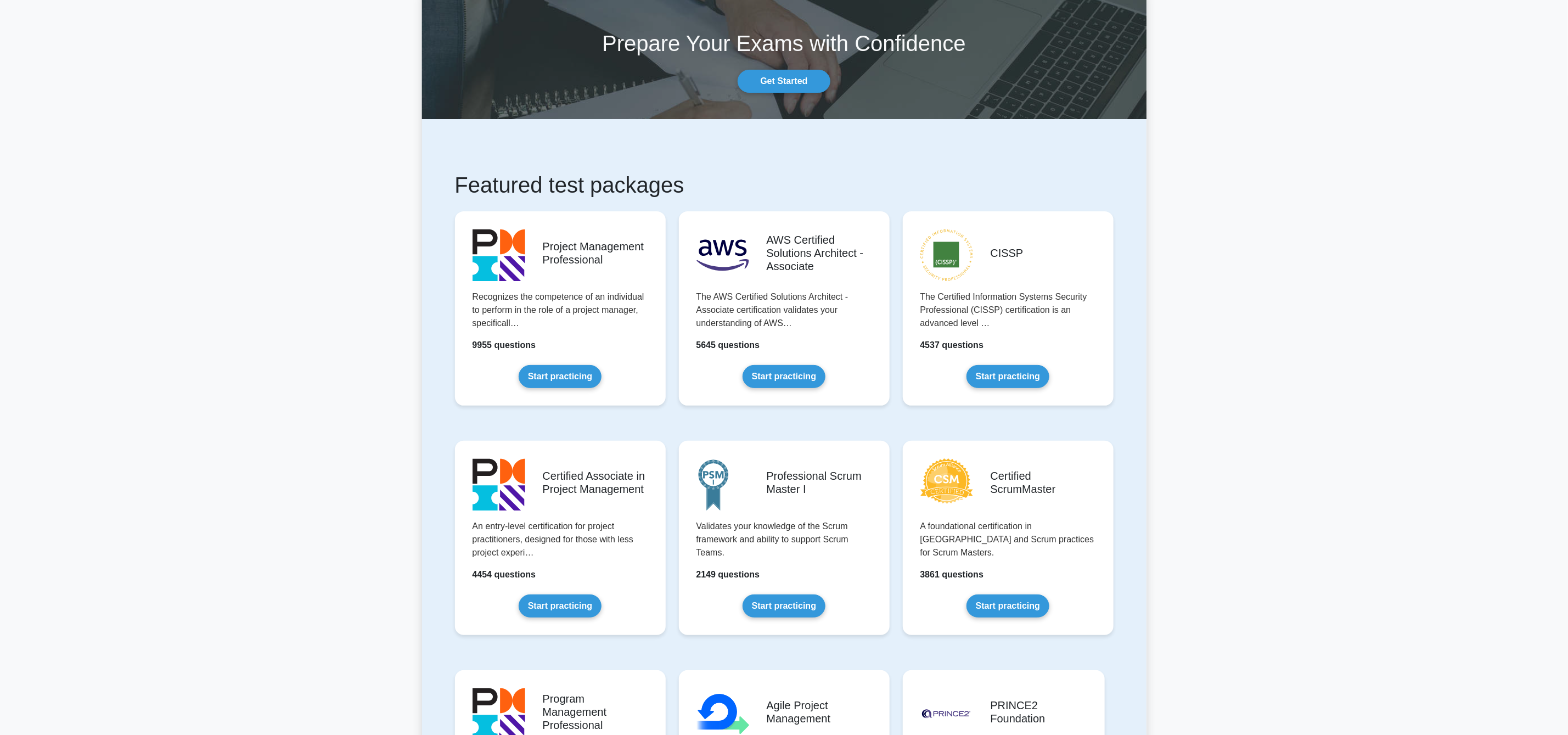
scroll to position [83, 0]
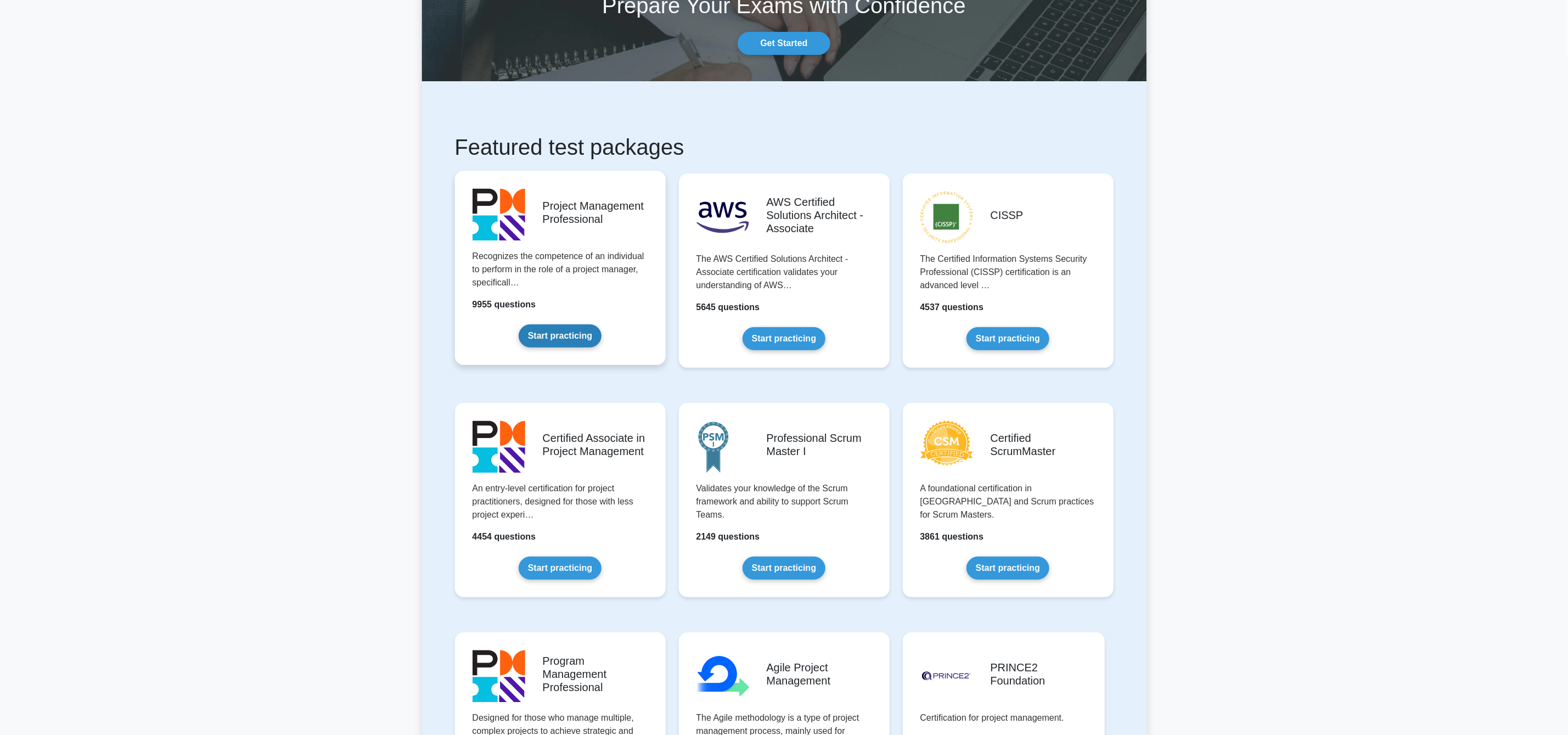
click at [550, 338] on link "Start practicing" at bounding box center [560, 335] width 83 height 23
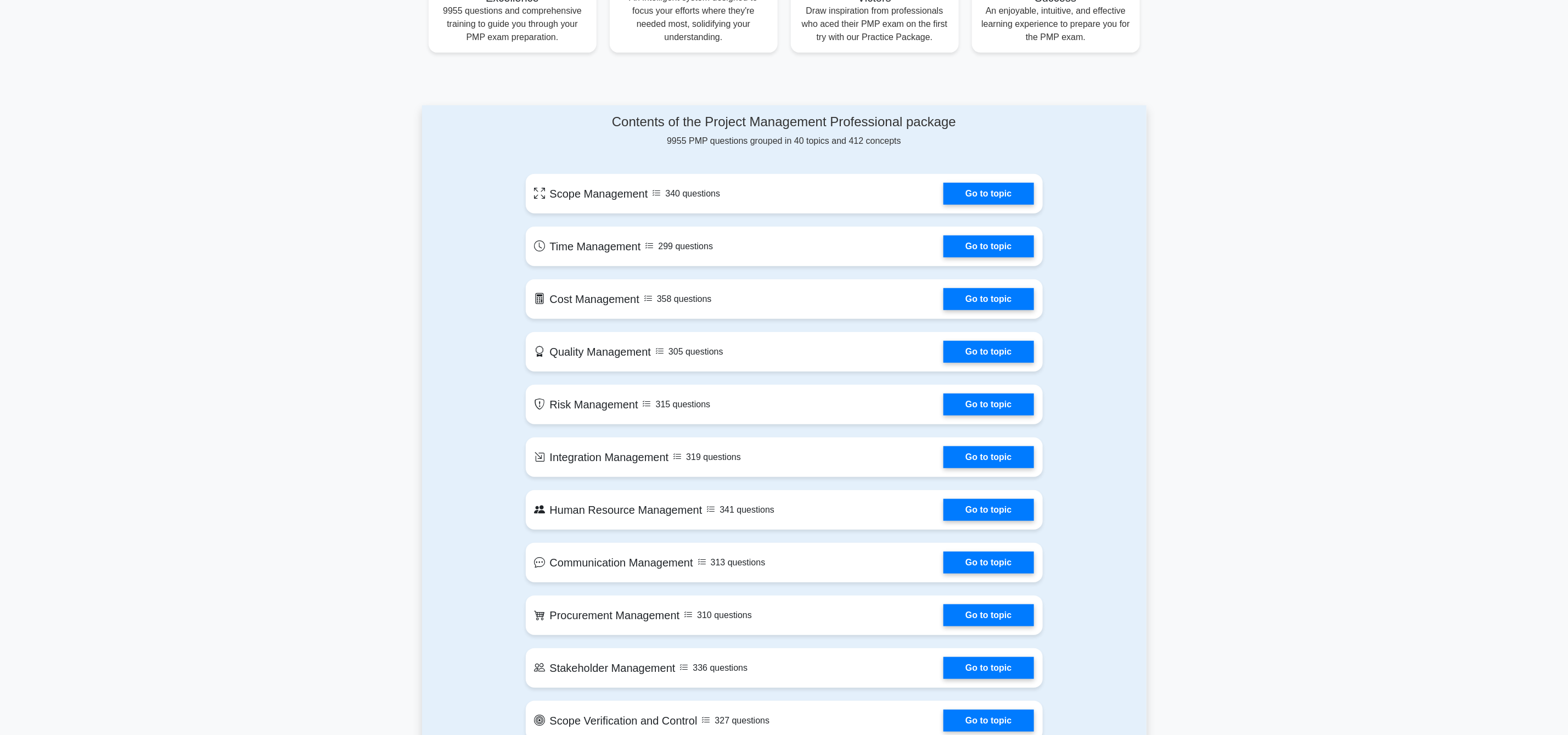
scroll to position [494, 0]
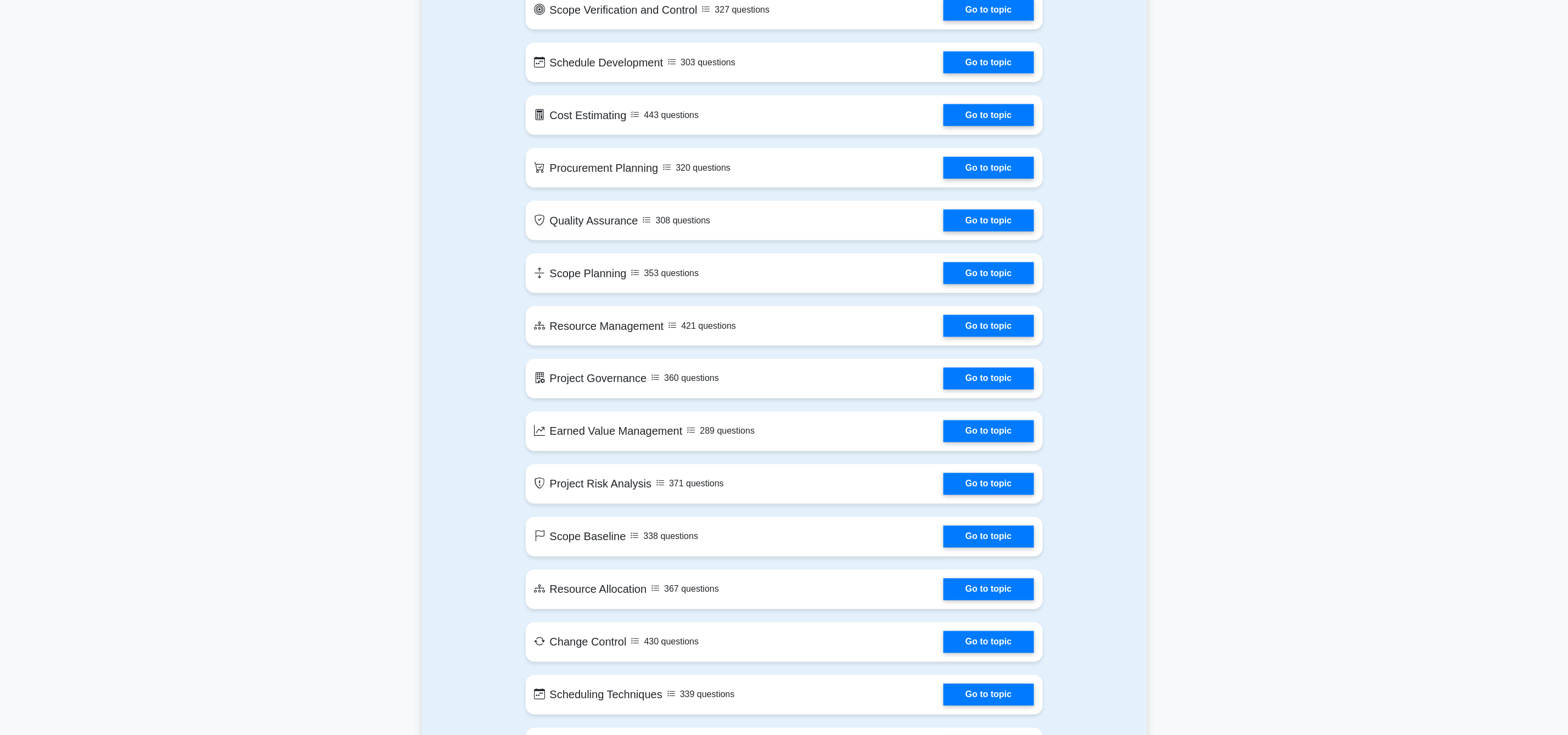
scroll to position [1185, 0]
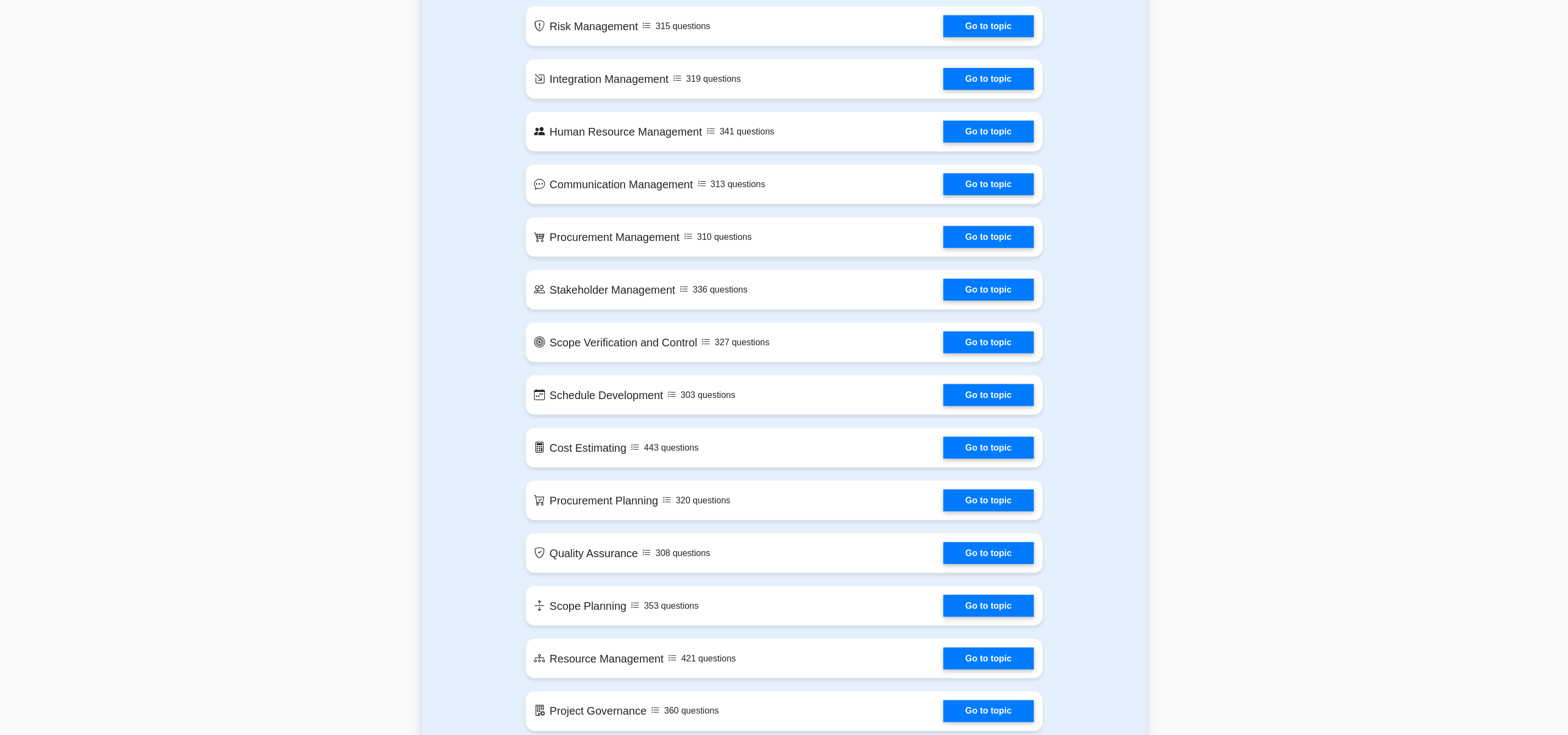
scroll to position [856, 0]
